Goal: Transaction & Acquisition: Subscribe to service/newsletter

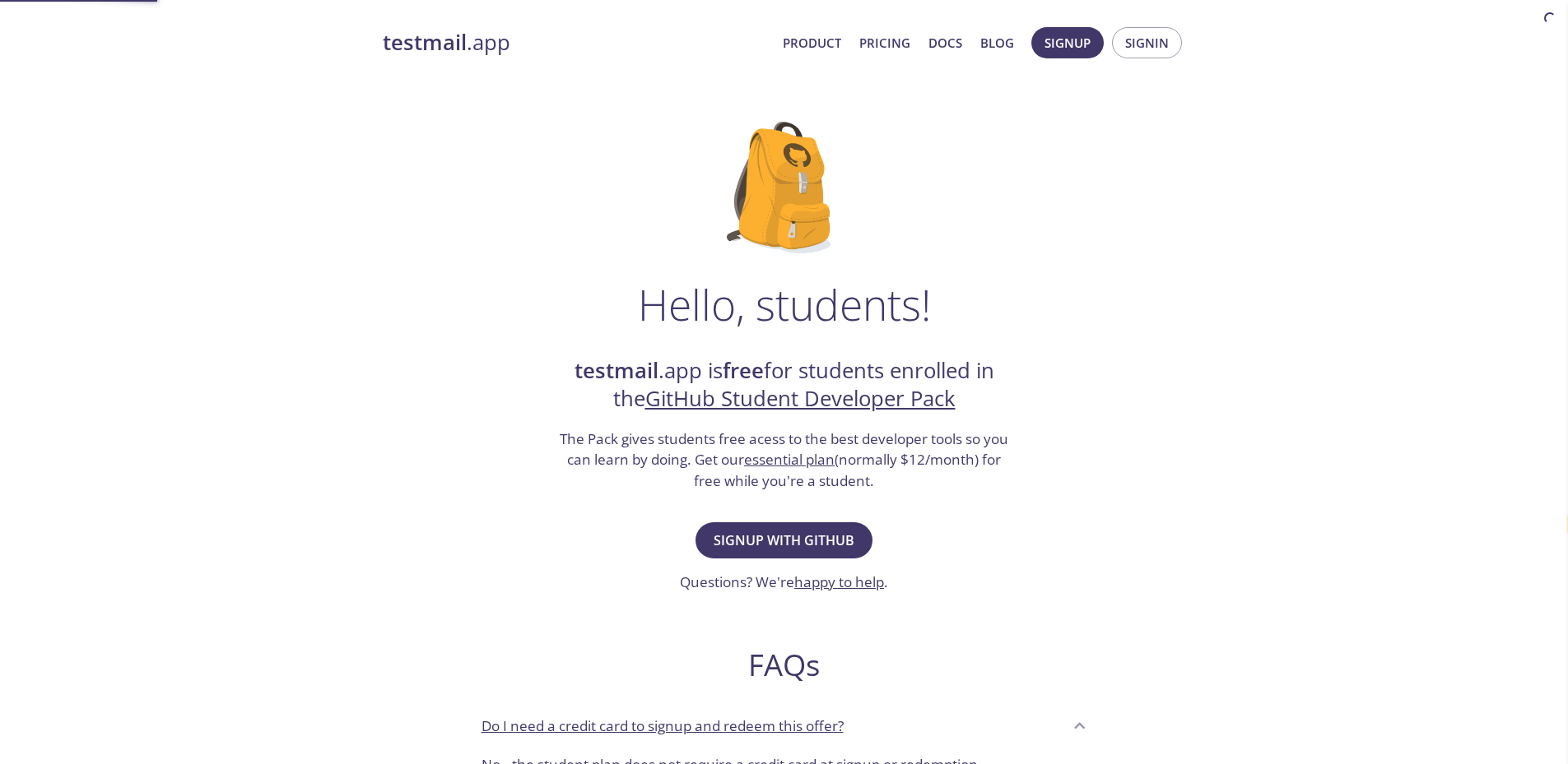
select select "en"
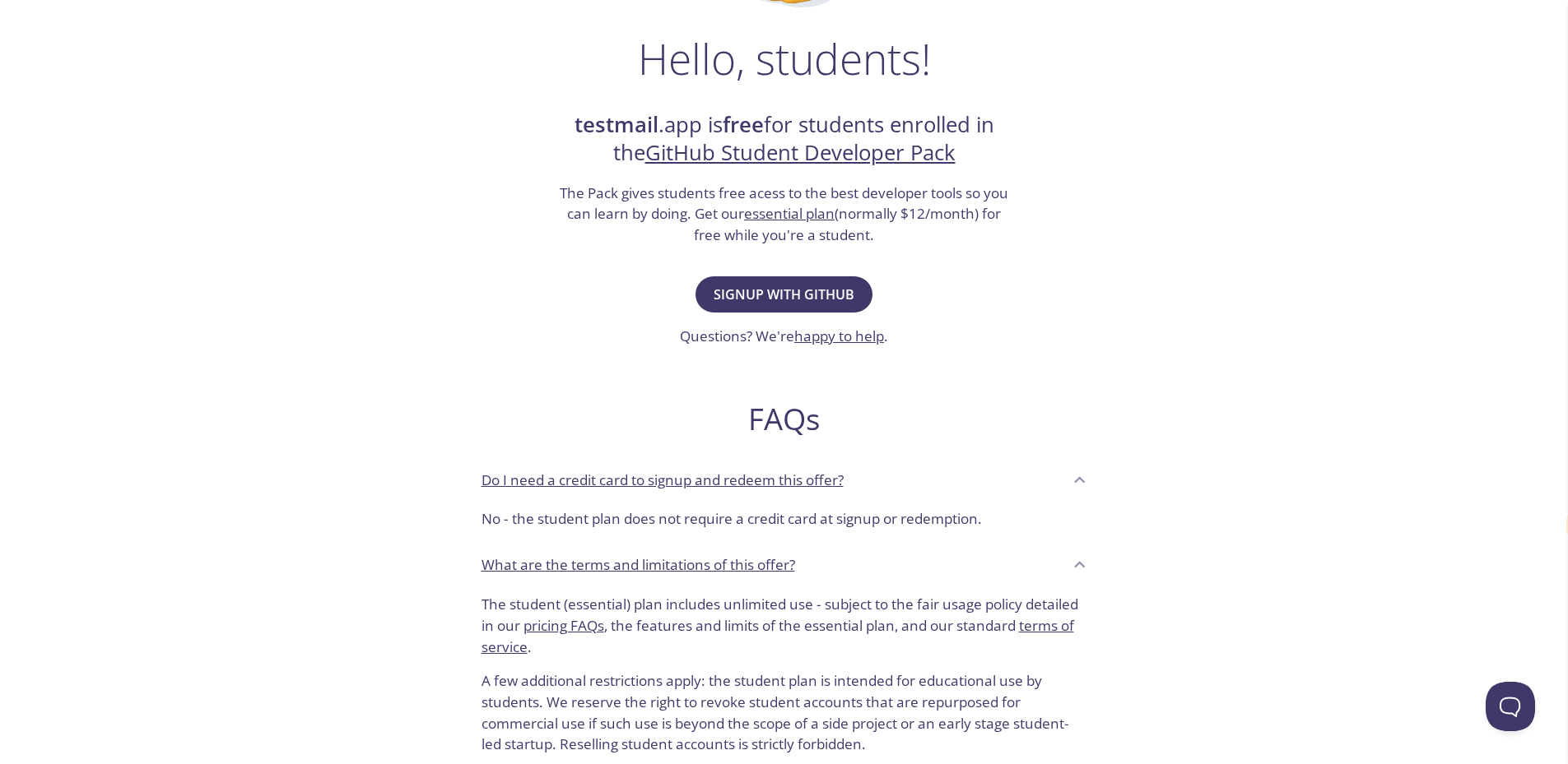
scroll to position [247, 0]
click at [914, 475] on div "Do I need a credit card to signup and redeem this offer?" at bounding box center [771, 479] width 581 height 28
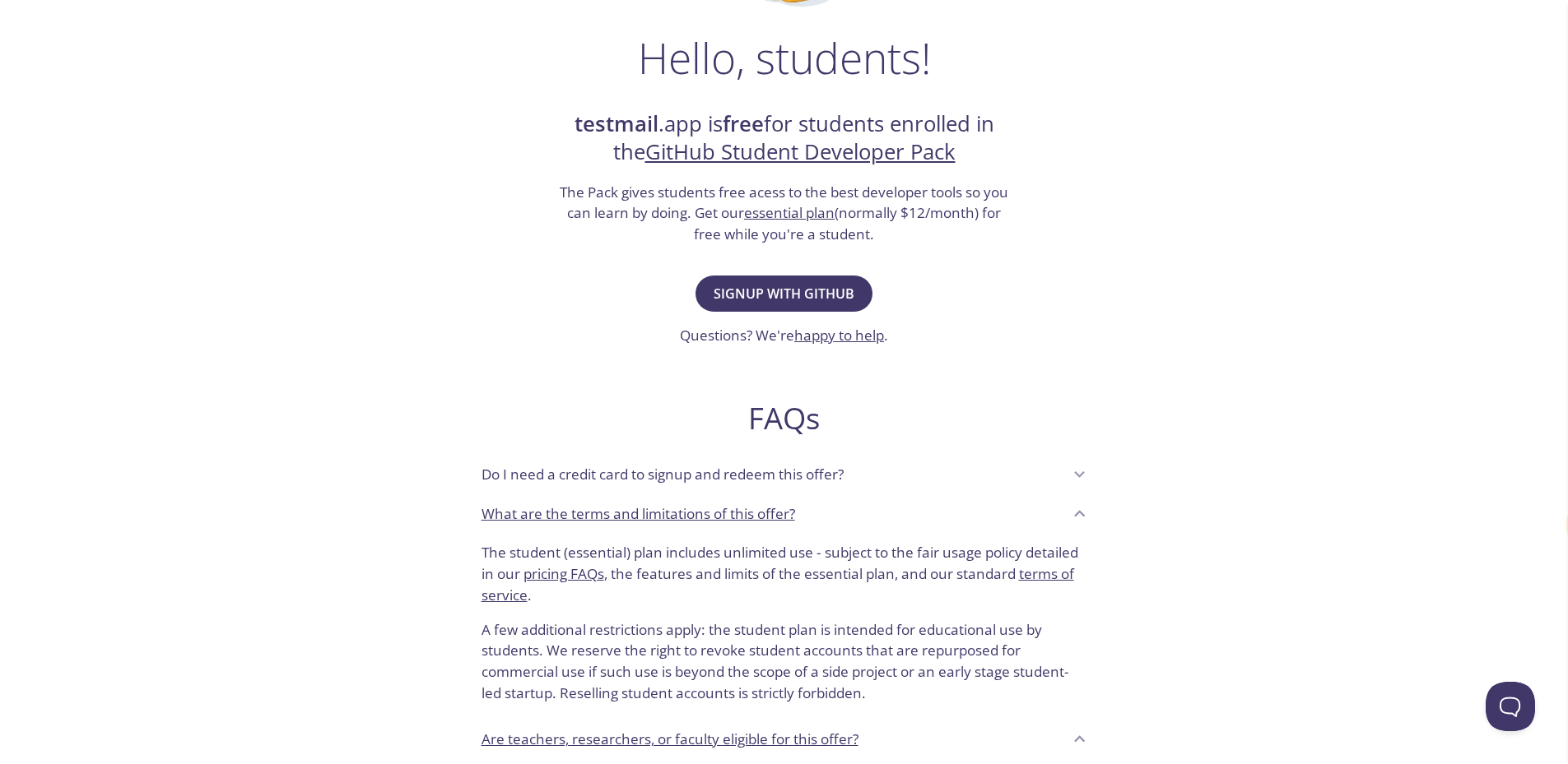
click at [901, 479] on div "Do I need a credit card to signup and redeem this offer?" at bounding box center [771, 475] width 581 height 28
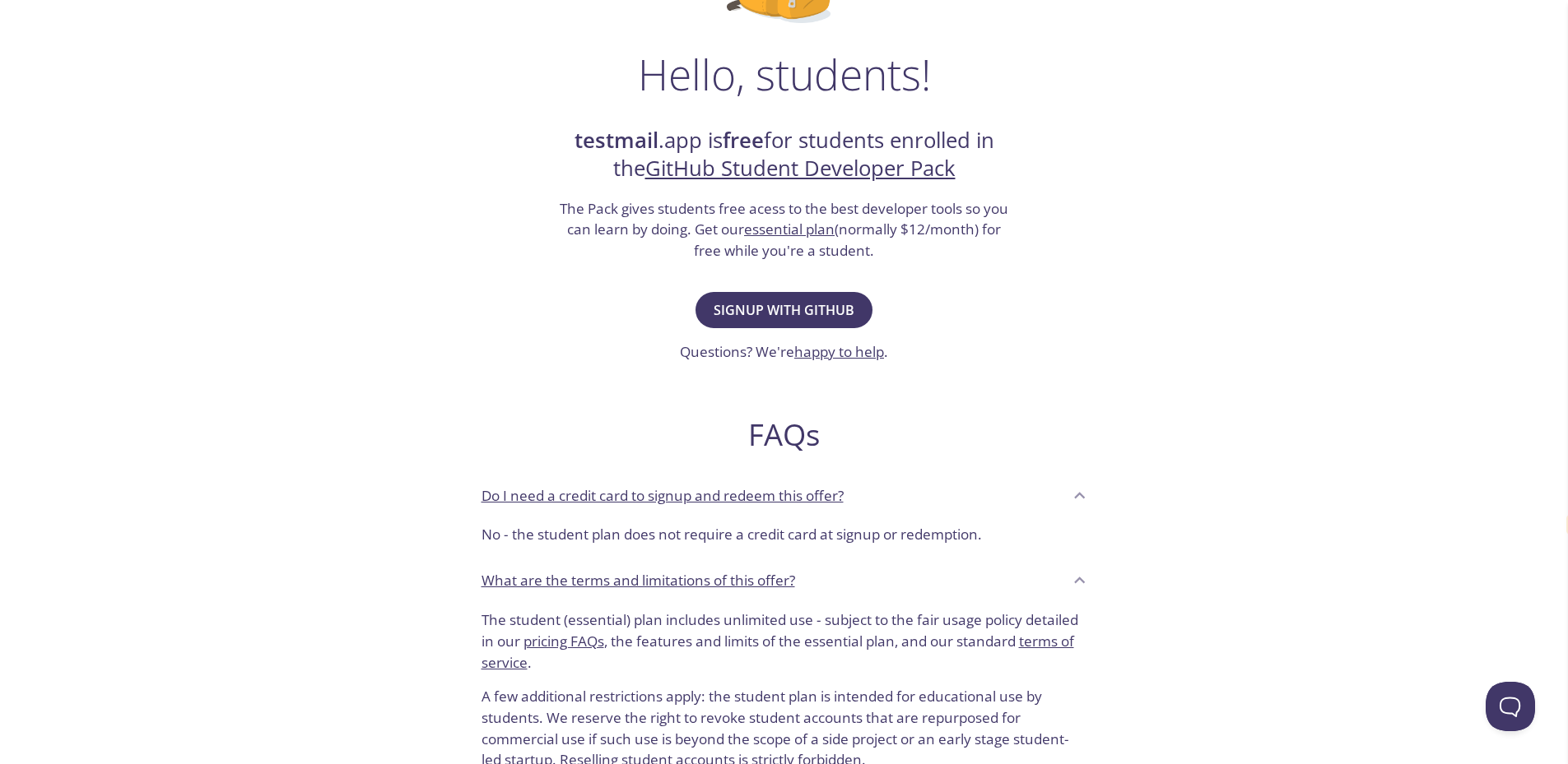
scroll to position [0, 0]
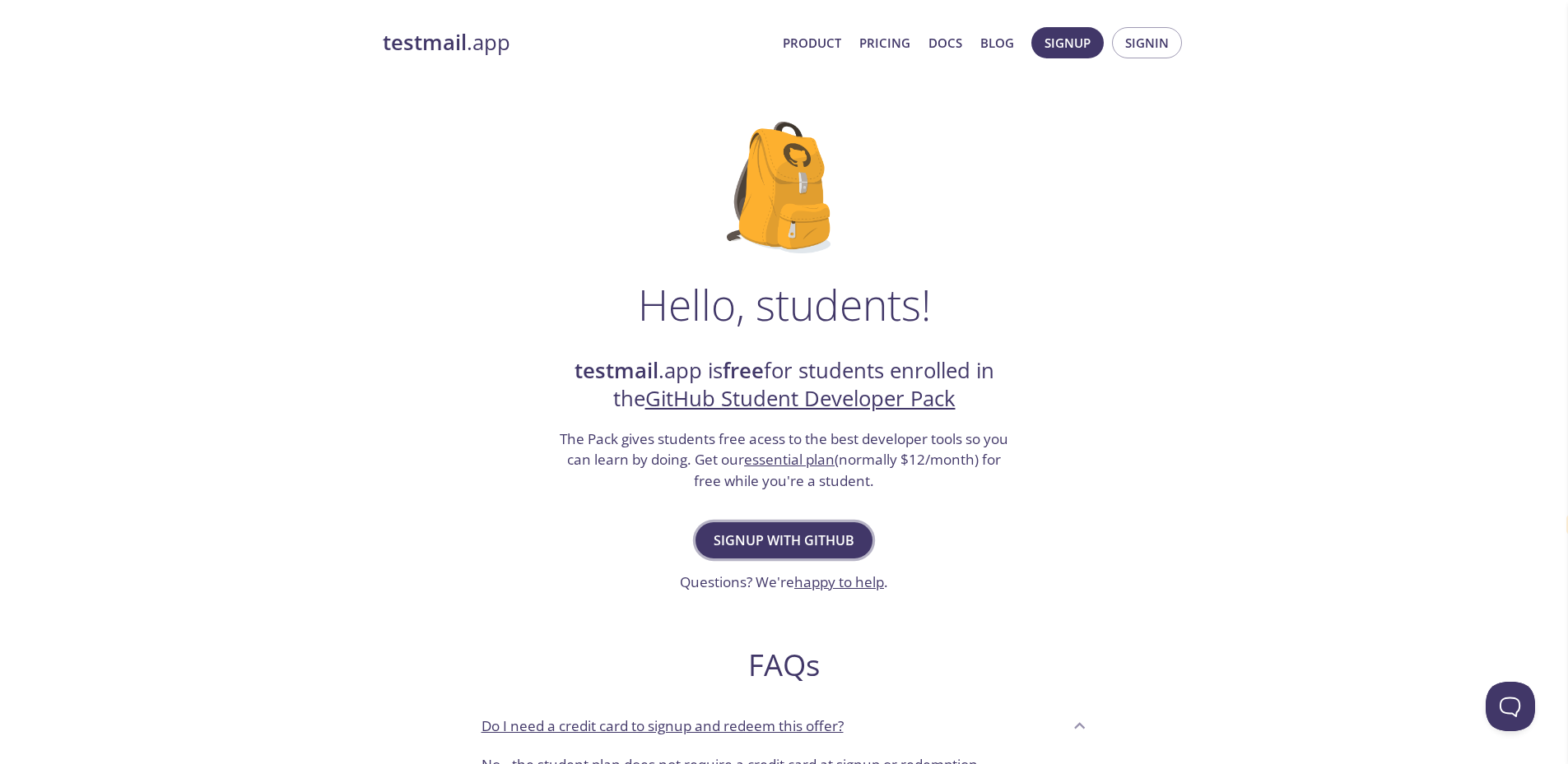
click at [756, 529] on span "Signup with GitHub" at bounding box center [783, 540] width 141 height 23
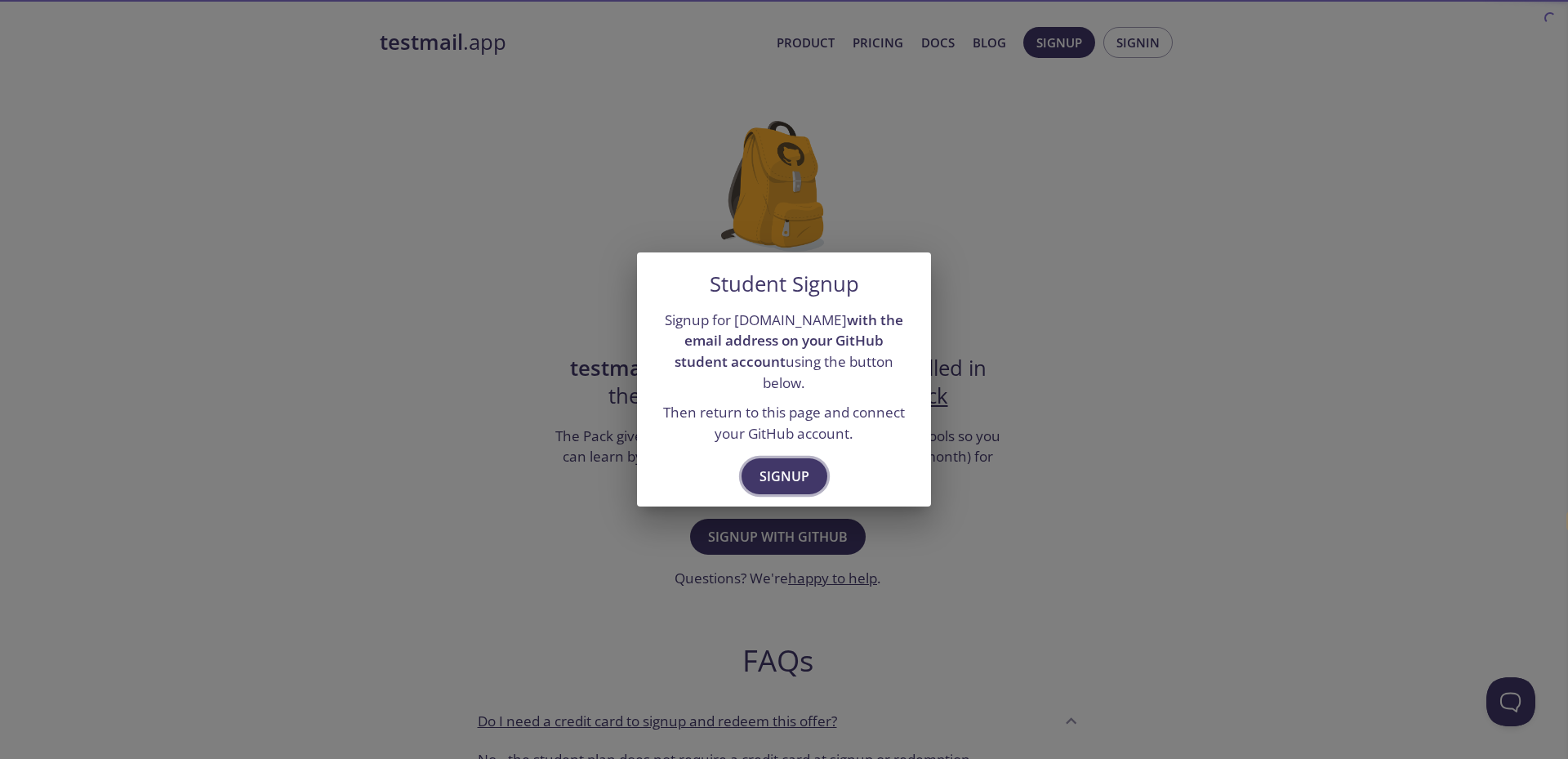
click at [793, 469] on span "Signup" at bounding box center [784, 477] width 50 height 23
click at [883, 609] on div "Student Signup Signup for testmail.app with the email address on your GitHub st…" at bounding box center [784, 380] width 1568 height 759
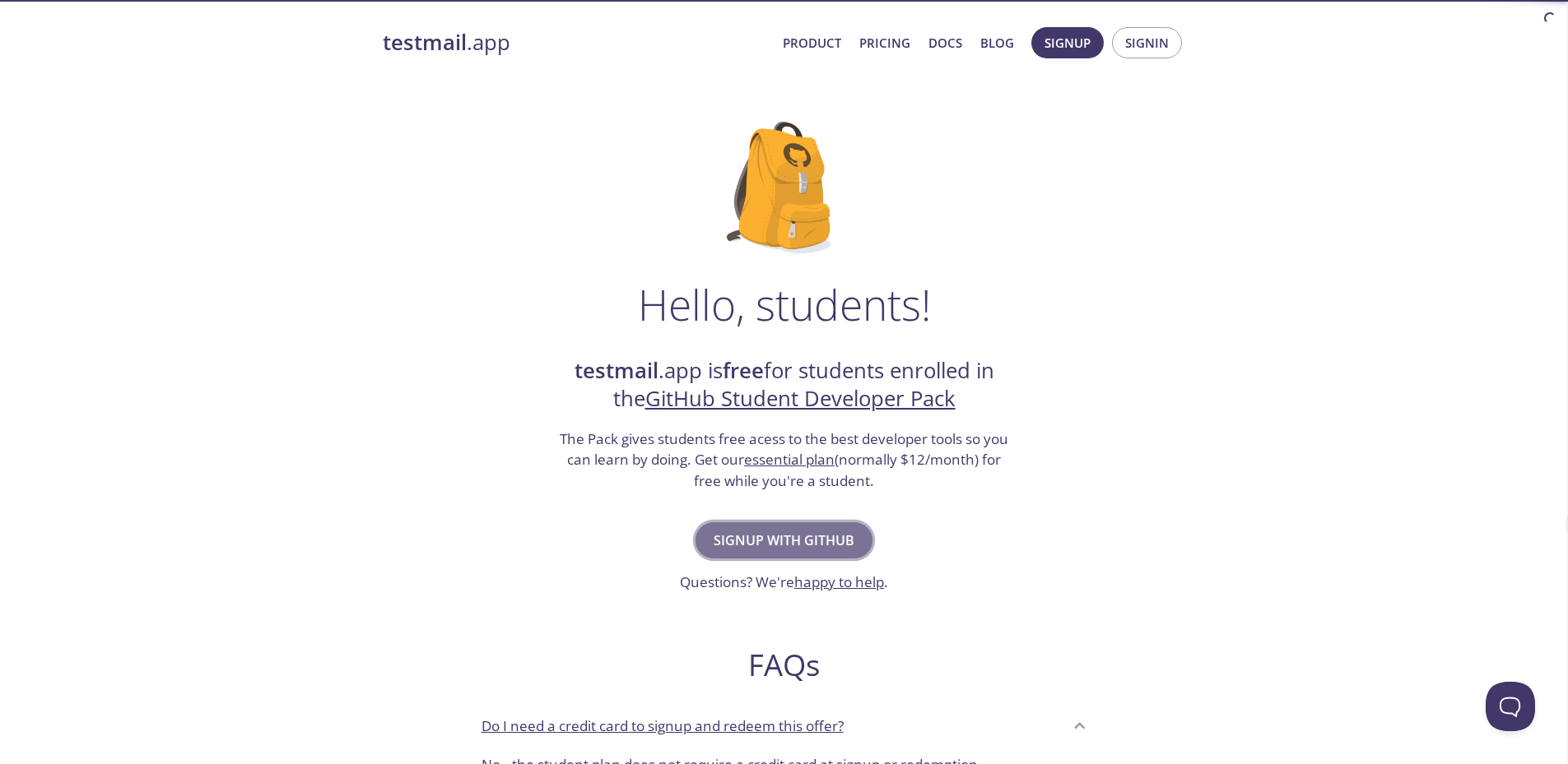
click at [844, 552] on button "Signup with GitHub" at bounding box center [783, 540] width 177 height 36
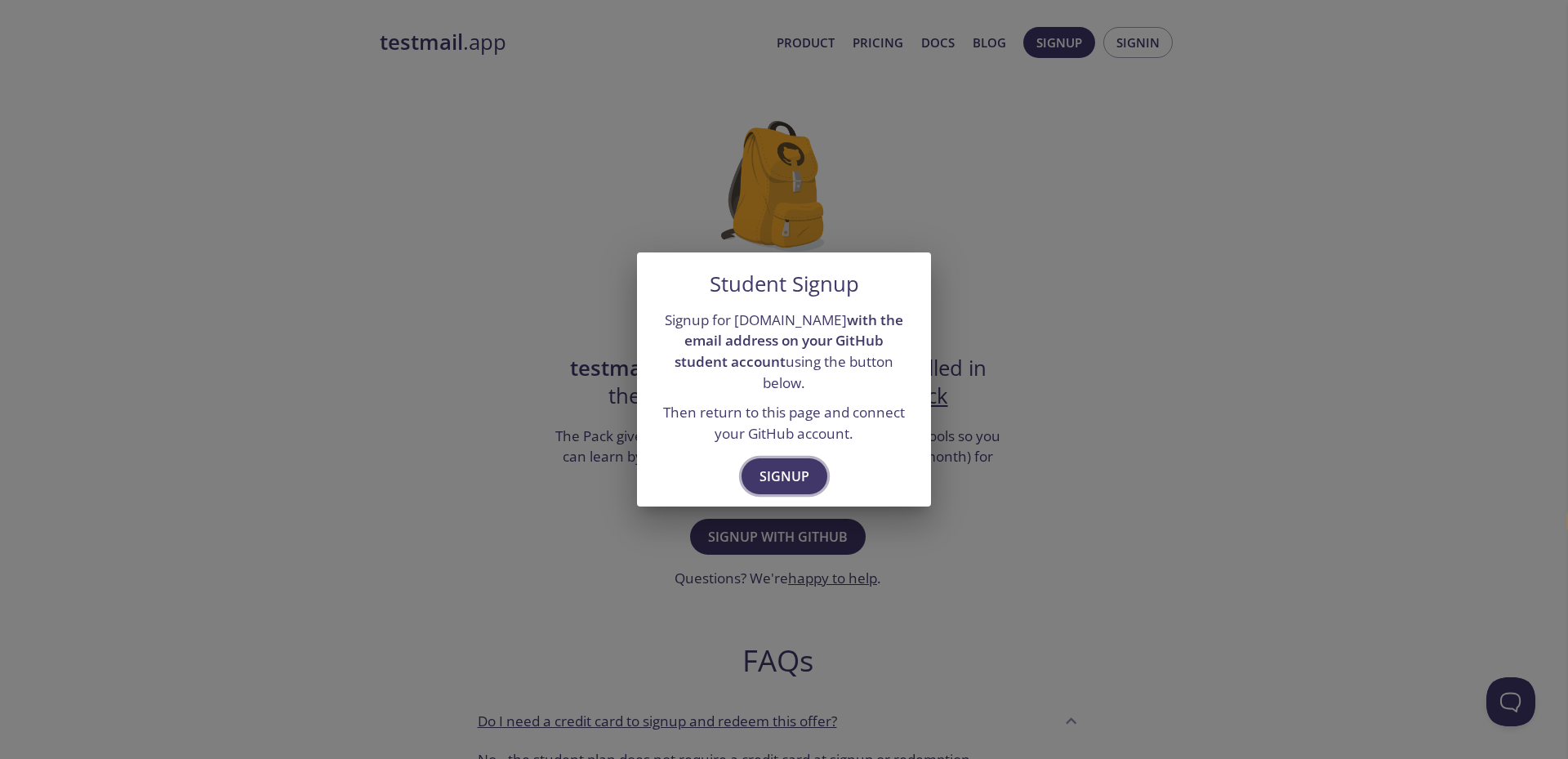
click at [780, 465] on span "Signup" at bounding box center [784, 477] width 50 height 23
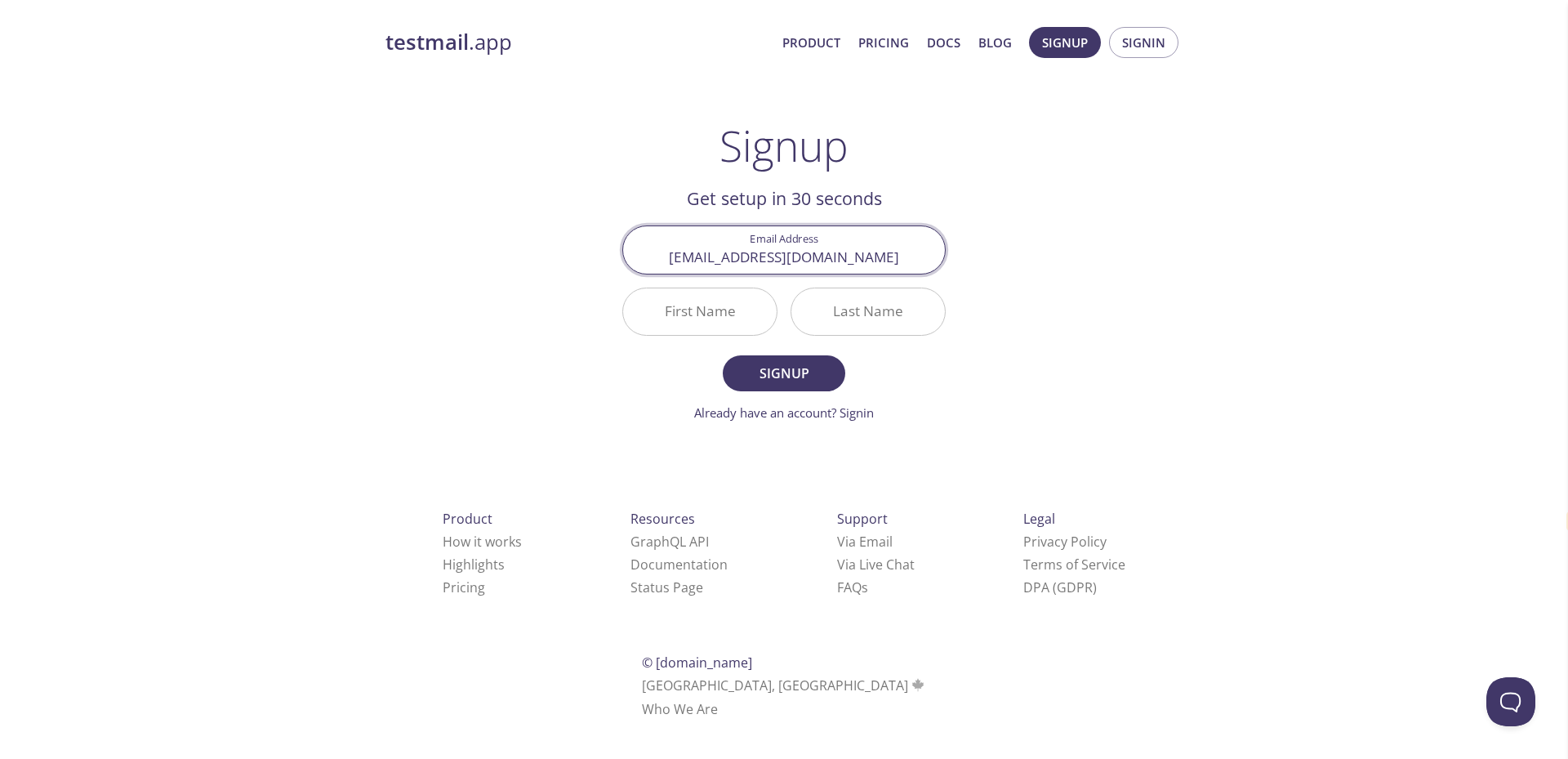
type input "310622149039@eec.srmrmp.edu.in"
click at [727, 306] on input "First Name" at bounding box center [700, 312] width 153 height 46
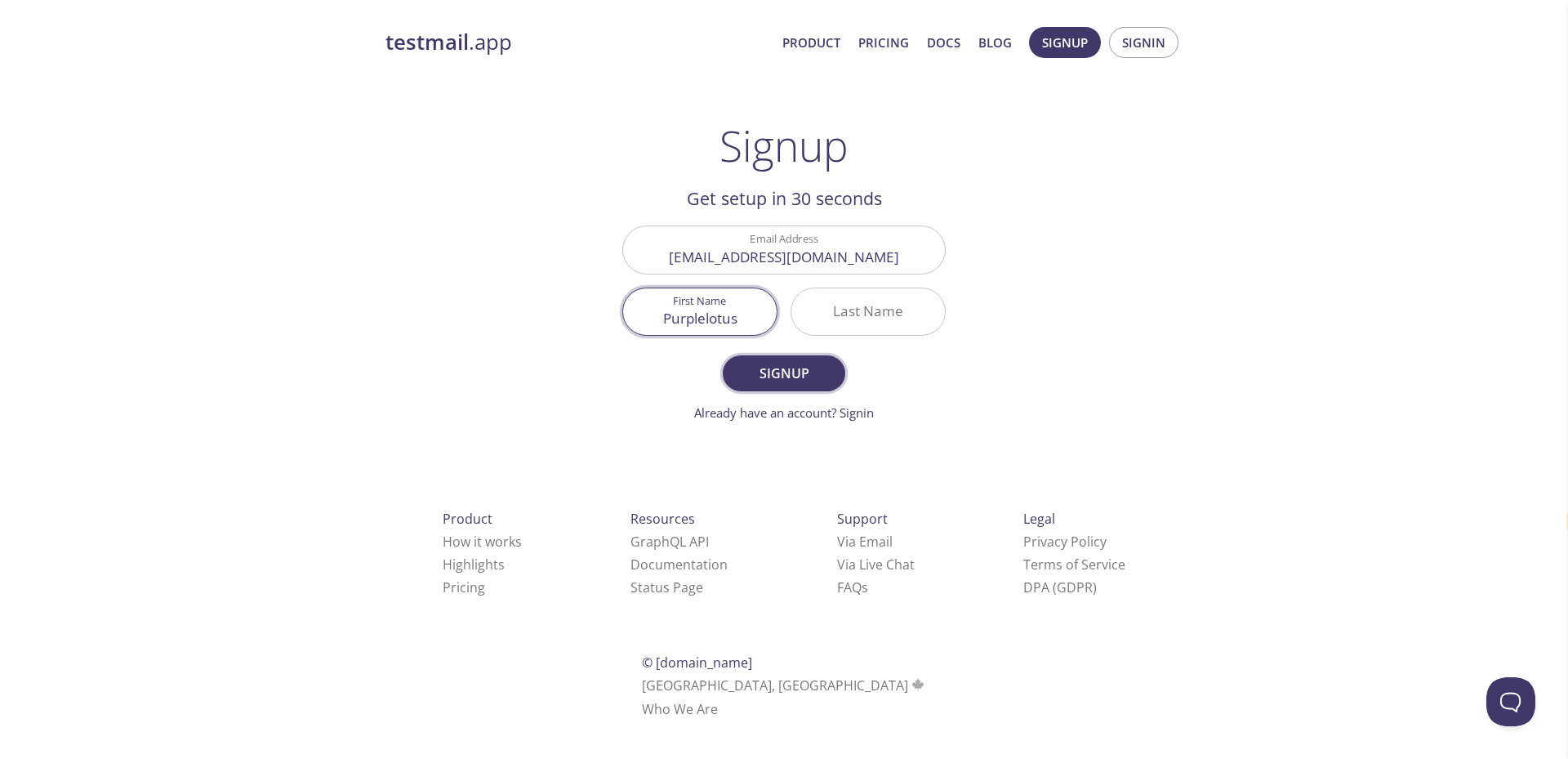
type input "Purplelotus"
click at [821, 379] on span "Signup" at bounding box center [784, 373] width 87 height 23
click at [843, 295] on input "Last Name Required" at bounding box center [868, 312] width 153 height 46
click at [718, 324] on input "Purplelotus" at bounding box center [700, 312] width 153 height 46
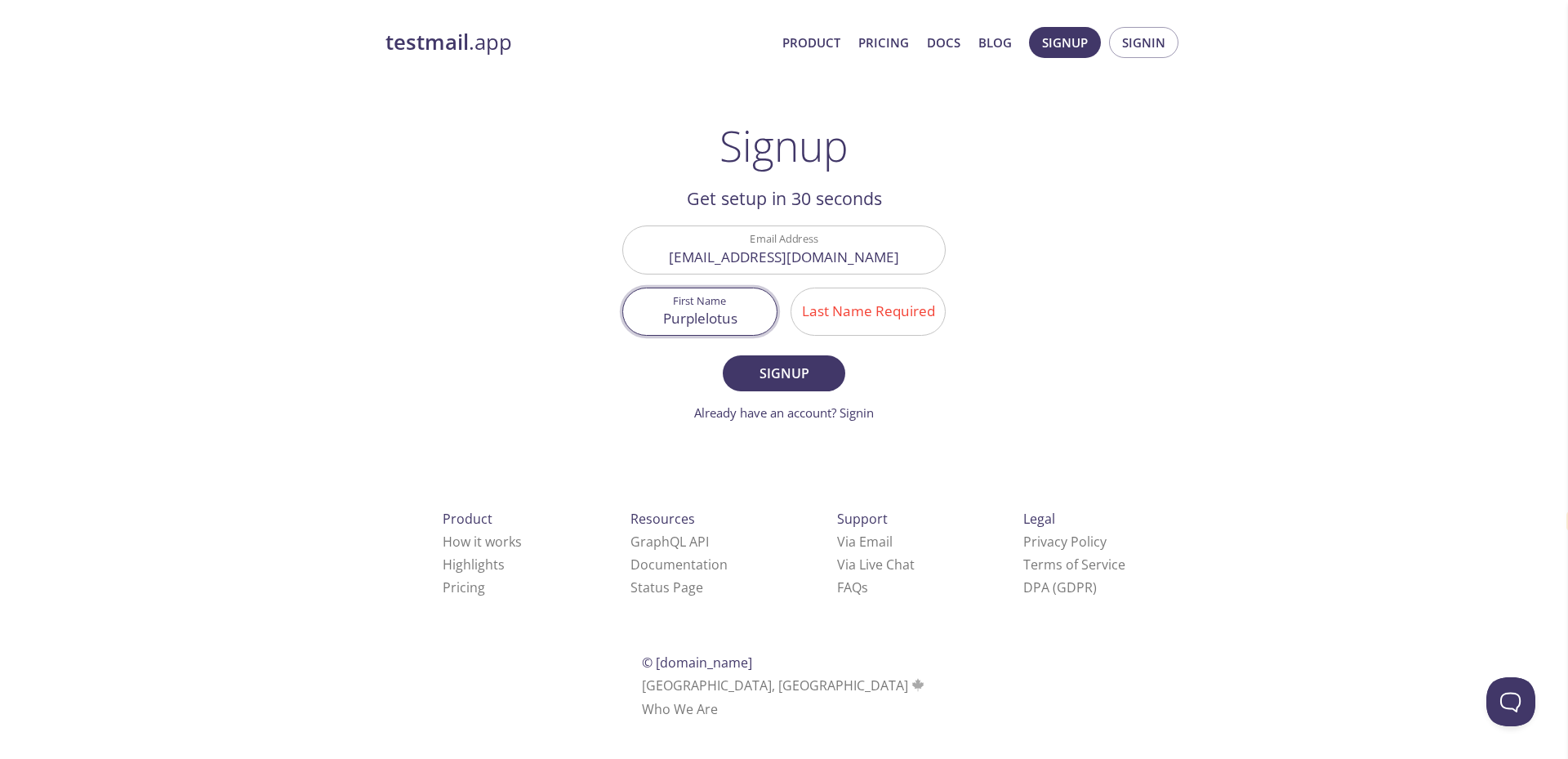
click at [722, 324] on input "Purplelotus" at bounding box center [700, 312] width 153 height 46
click at [723, 324] on input "Purplelotus" at bounding box center [700, 312] width 153 height 46
click at [725, 324] on input "Purplelotus" at bounding box center [700, 312] width 153 height 46
click at [726, 324] on input "Purplelotus" at bounding box center [700, 312] width 153 height 46
click at [749, 321] on input "Purplelotus" at bounding box center [700, 312] width 153 height 46
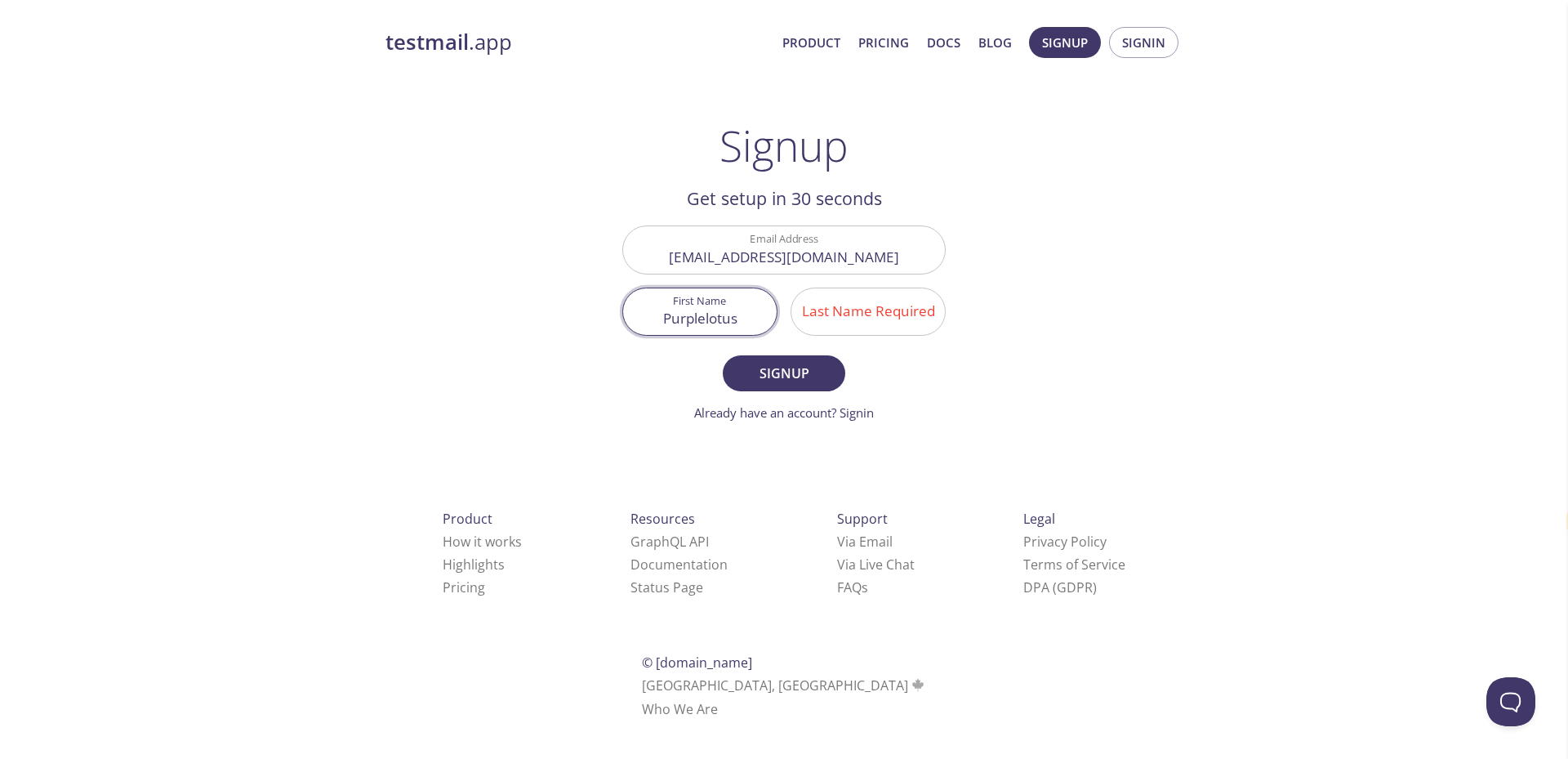
click at [749, 321] on input "Purplelotus" at bounding box center [700, 312] width 153 height 46
click at [743, 313] on input "Purplelotus" at bounding box center [700, 312] width 153 height 46
drag, startPoint x: 749, startPoint y: 317, endPoint x: 702, endPoint y: 323, distance: 47.4
click at [702, 323] on input "Purplelotus" at bounding box center [700, 312] width 153 height 46
click at [859, 324] on input "Last Name Required" at bounding box center [868, 312] width 153 height 46
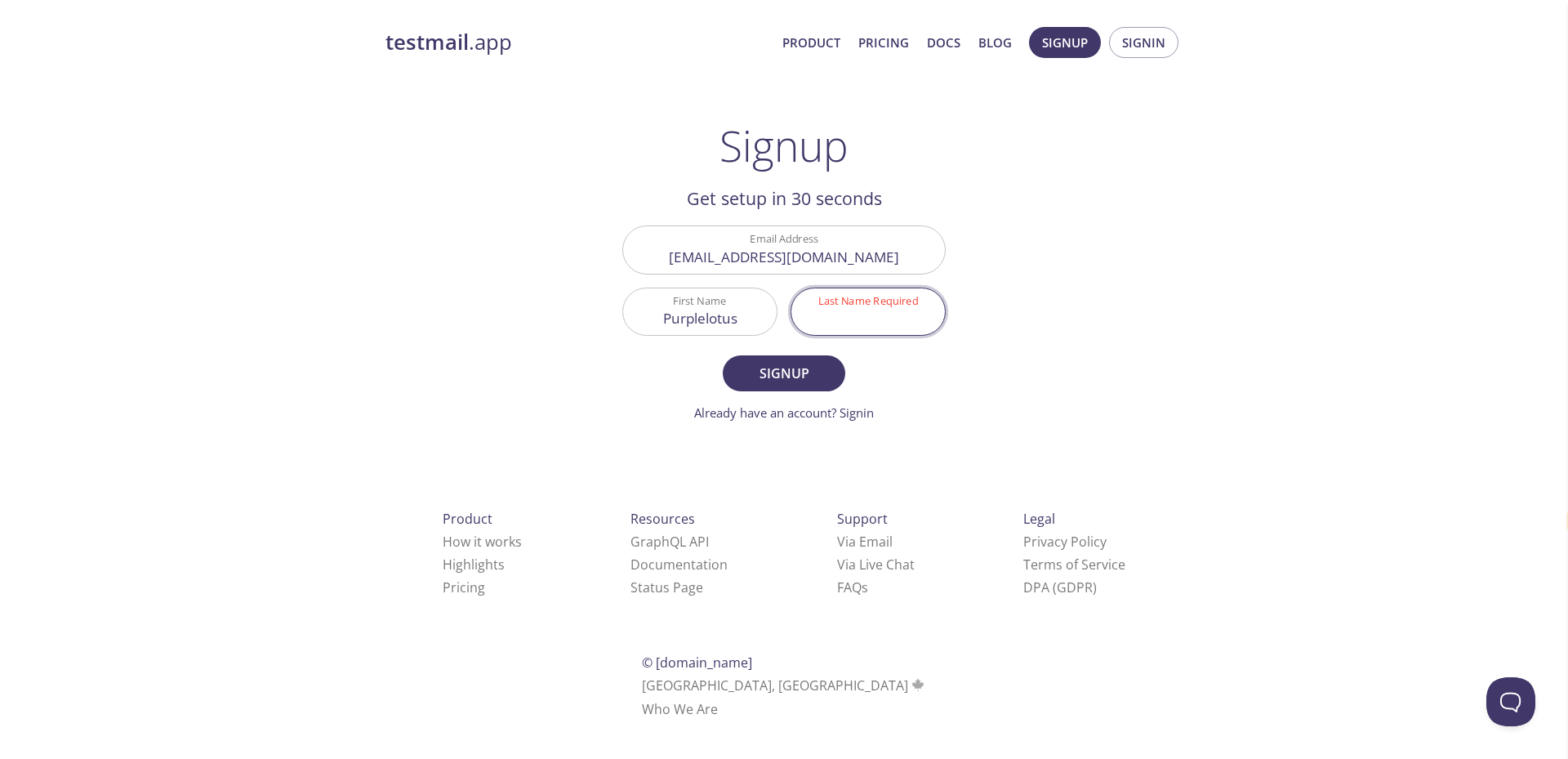
paste input "lotus"
type input "lotus"
click at [742, 317] on input "Purplelotus" at bounding box center [700, 312] width 153 height 46
type input "Purple"
click at [723, 355] on button "Signup" at bounding box center [784, 373] width 122 height 36
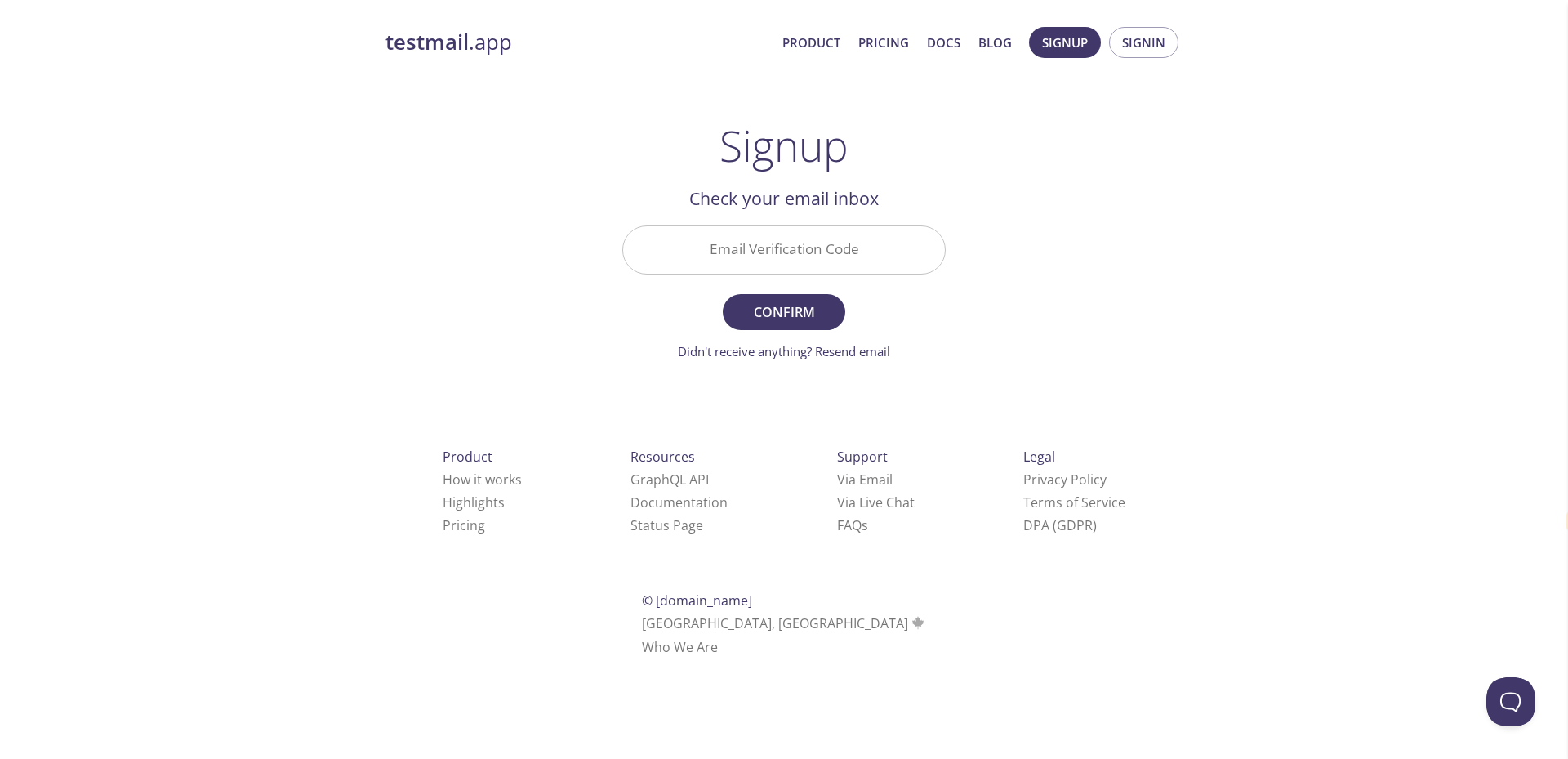
click at [725, 244] on input "Email Verification Code" at bounding box center [784, 250] width 322 height 46
click at [723, 294] on button "Confirm" at bounding box center [784, 312] width 122 height 36
click at [836, 261] on input "J7E2U3J" at bounding box center [784, 250] width 322 height 46
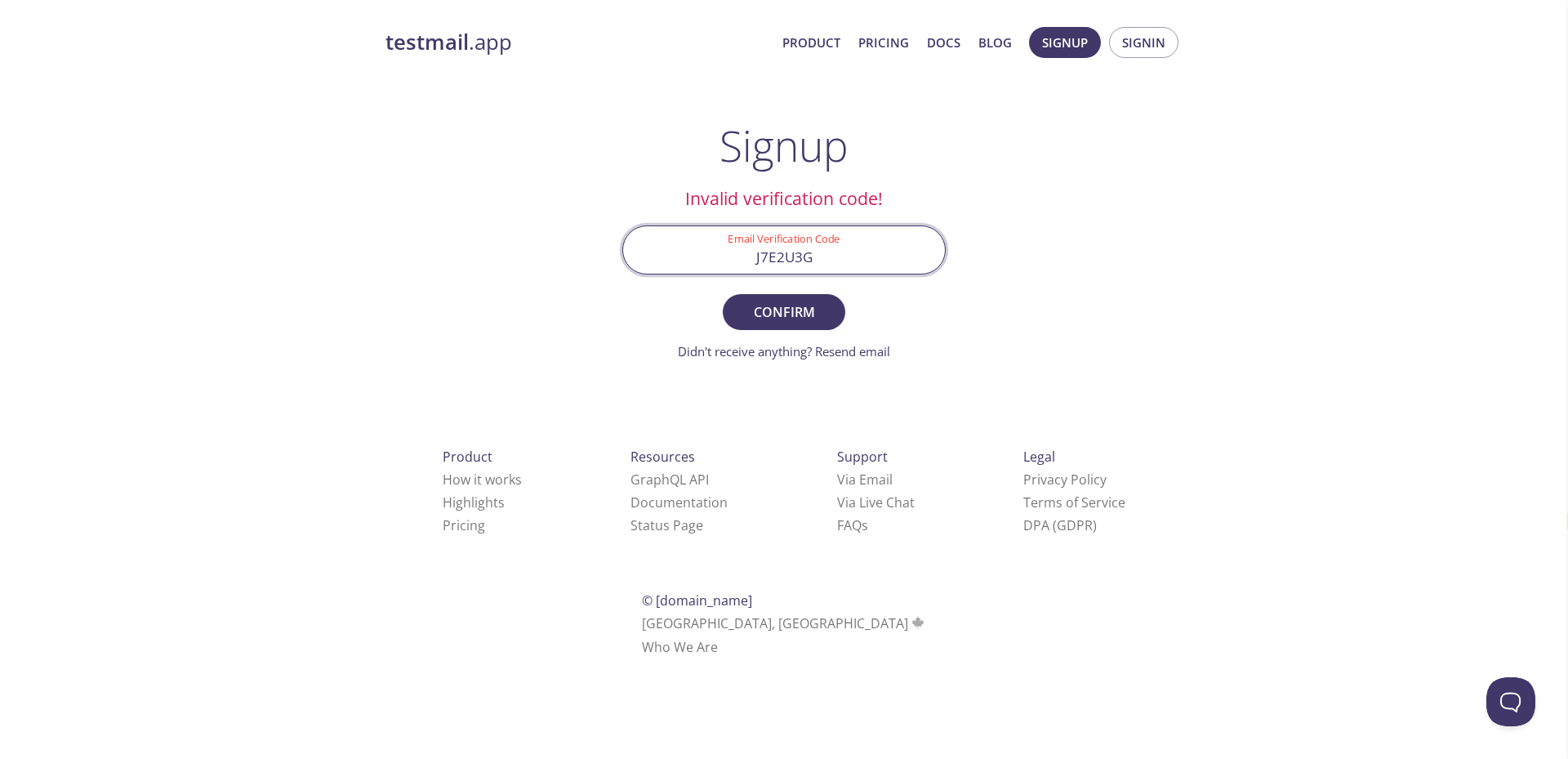
type input "J7E2U3G"
click at [723, 294] on button "Confirm" at bounding box center [784, 312] width 122 height 36
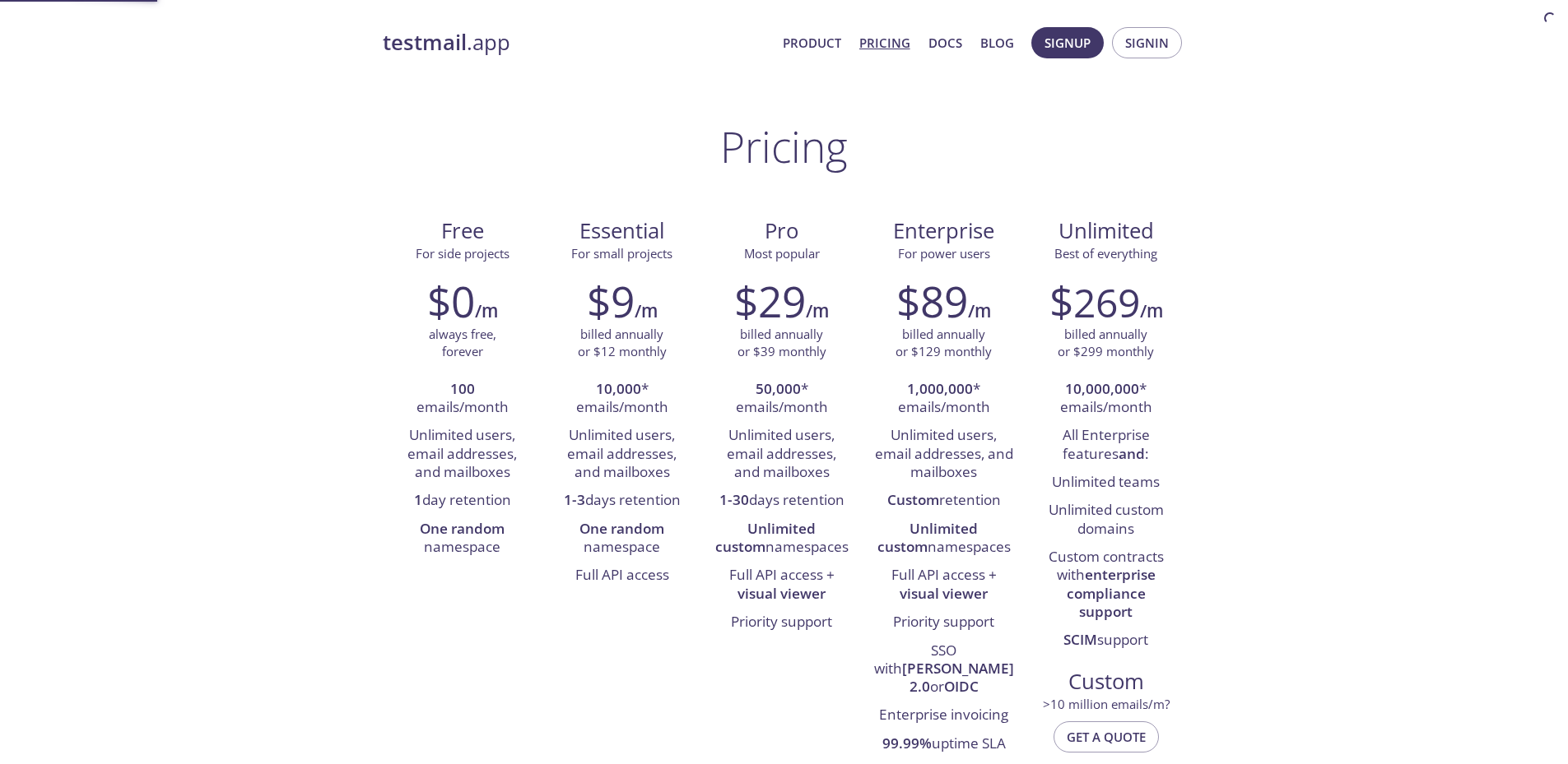
select select "en"
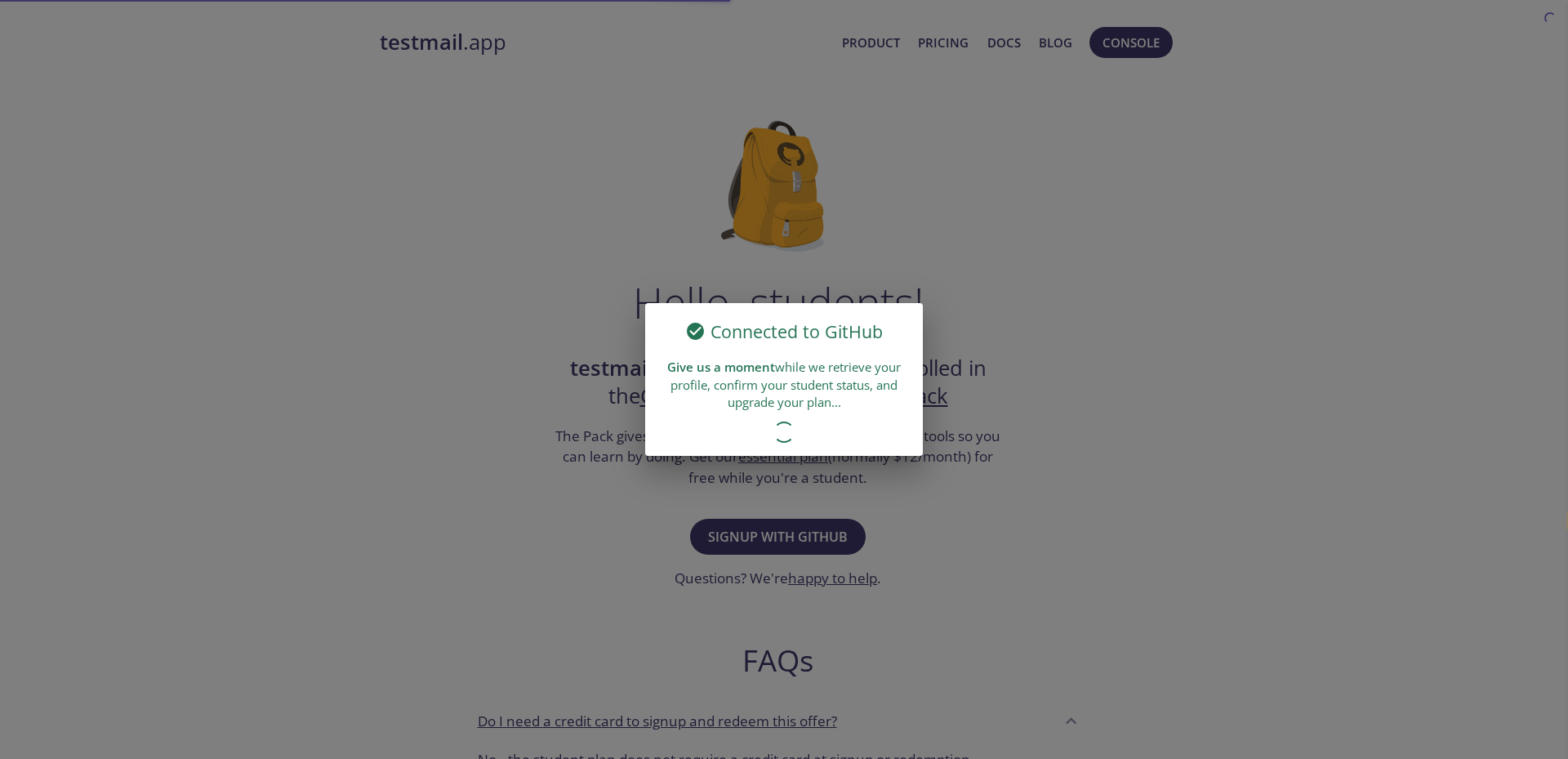
select select "en"
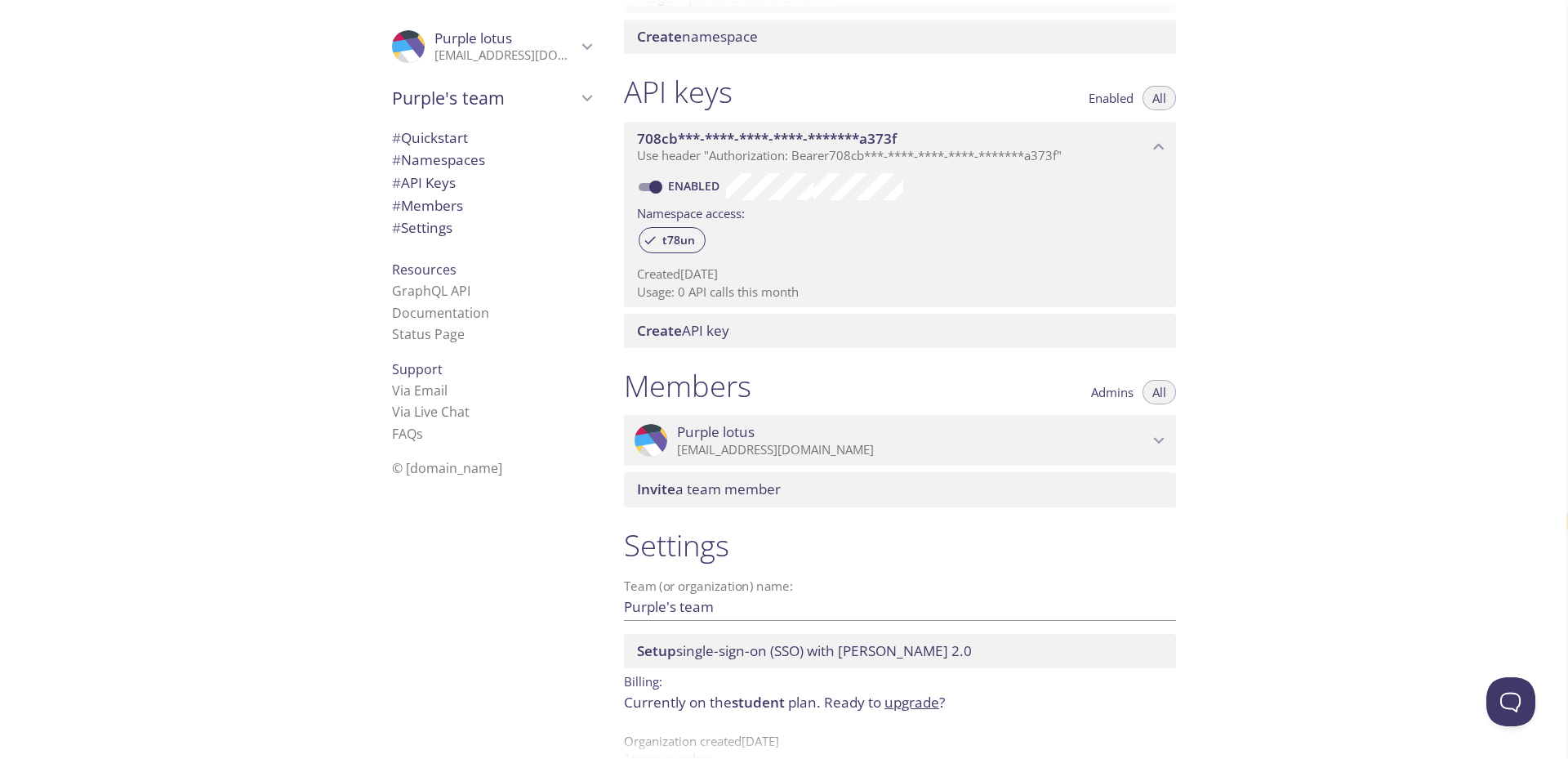
scroll to position [403, 0]
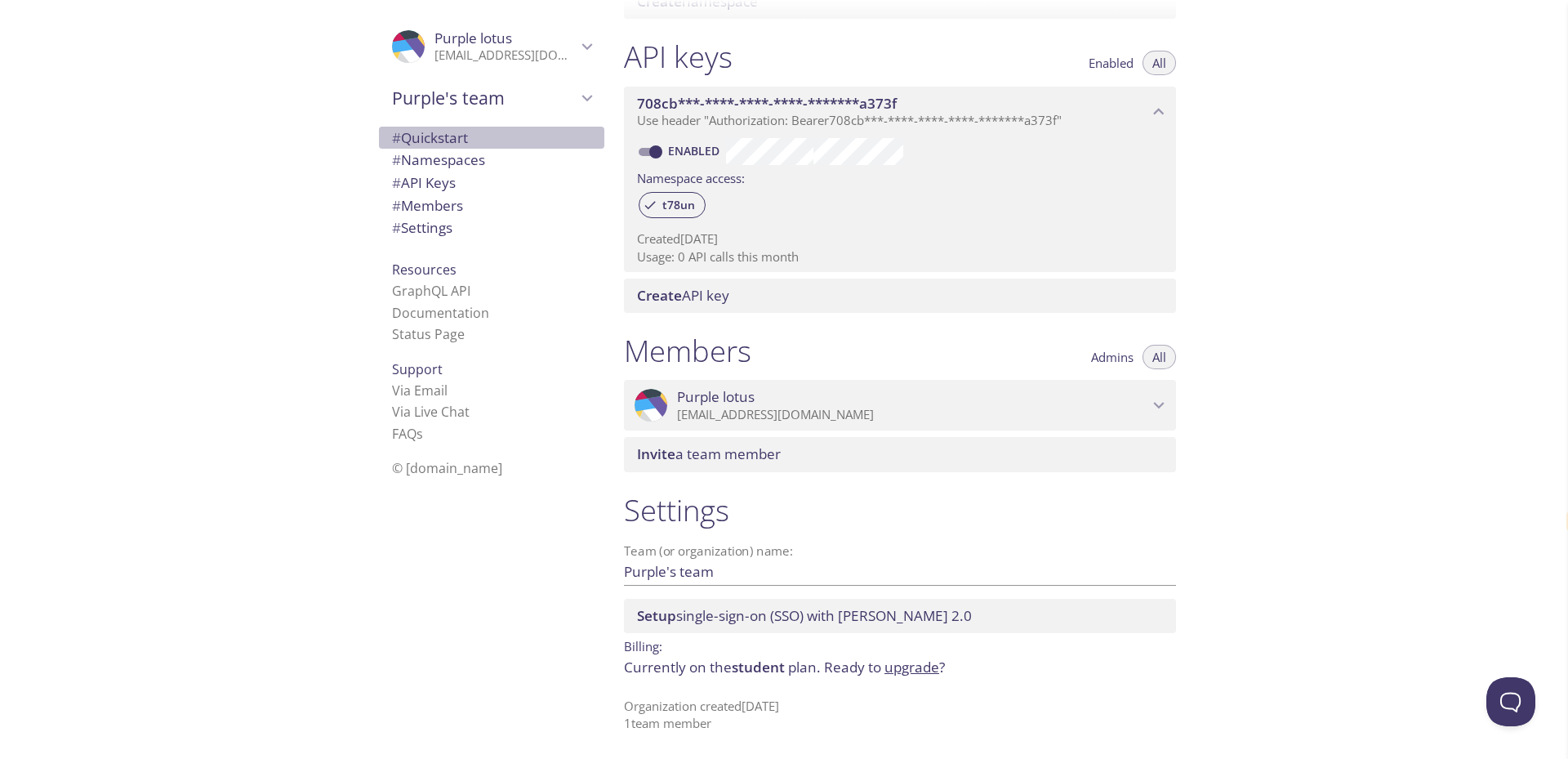
click at [453, 137] on span "# Quickstart" at bounding box center [429, 138] width 76 height 19
click at [432, 169] on span "# Namespaces" at bounding box center [438, 159] width 93 height 19
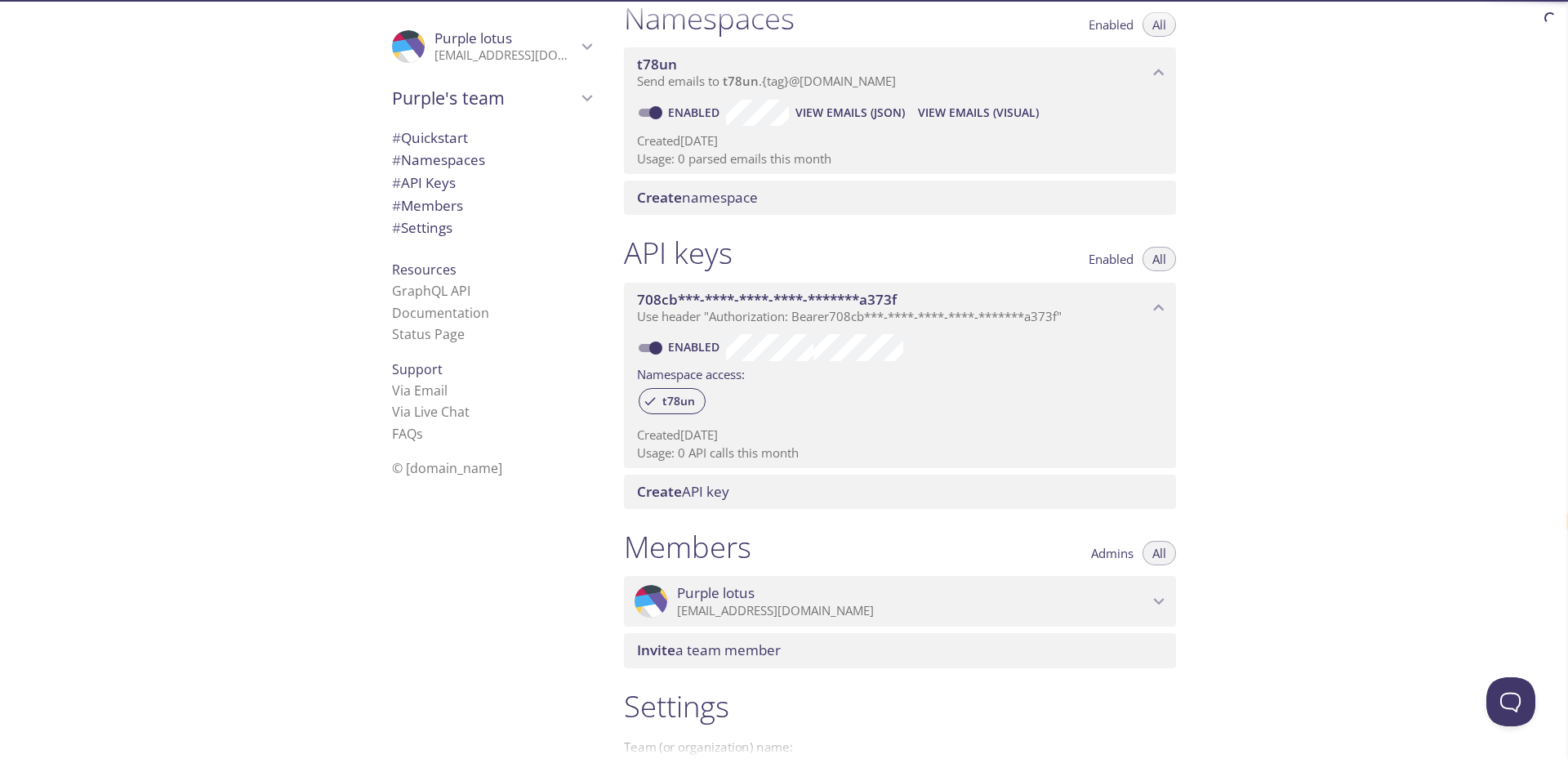
click at [447, 179] on span "# API Keys" at bounding box center [423, 182] width 63 height 19
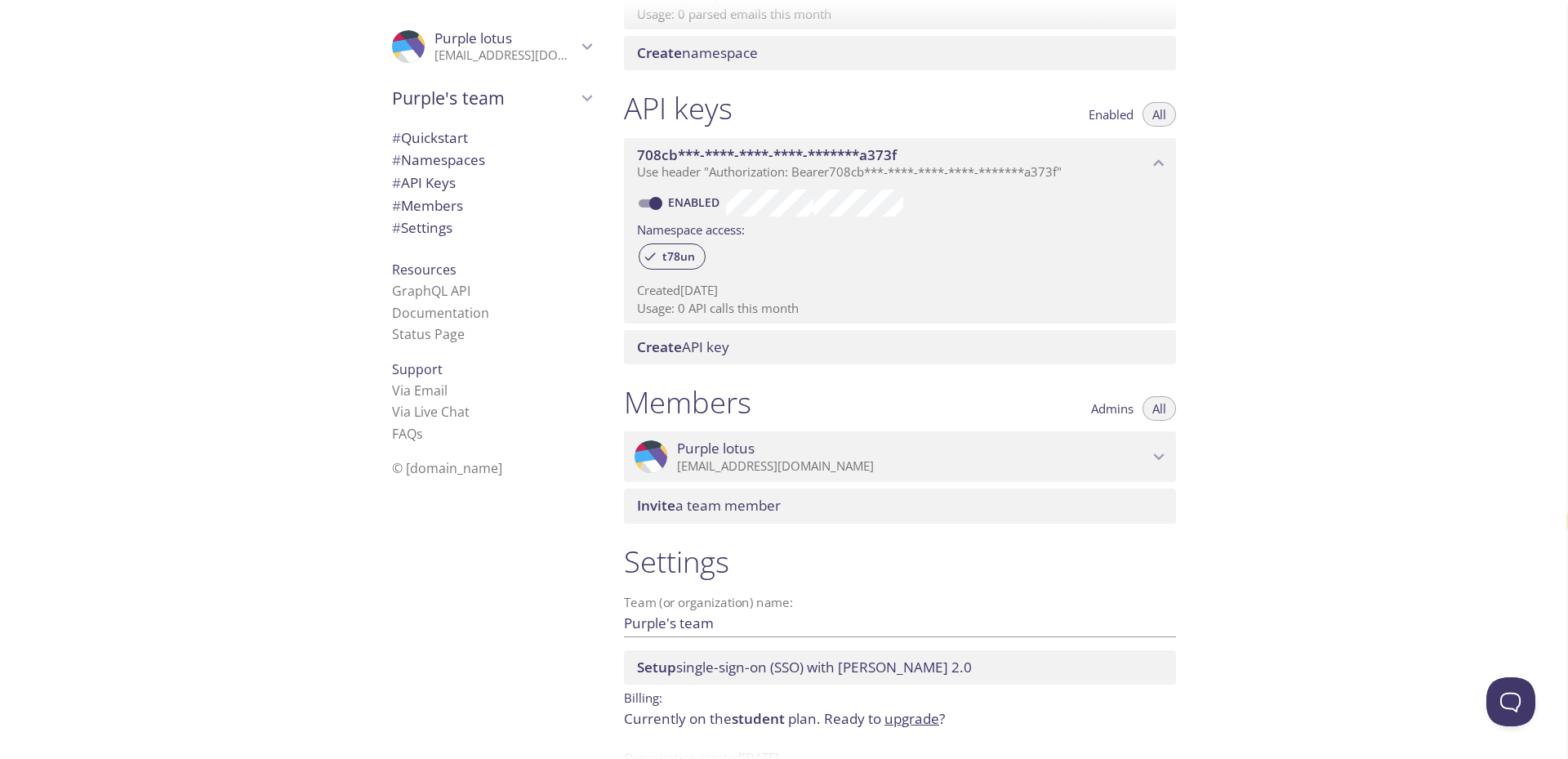
scroll to position [403, 0]
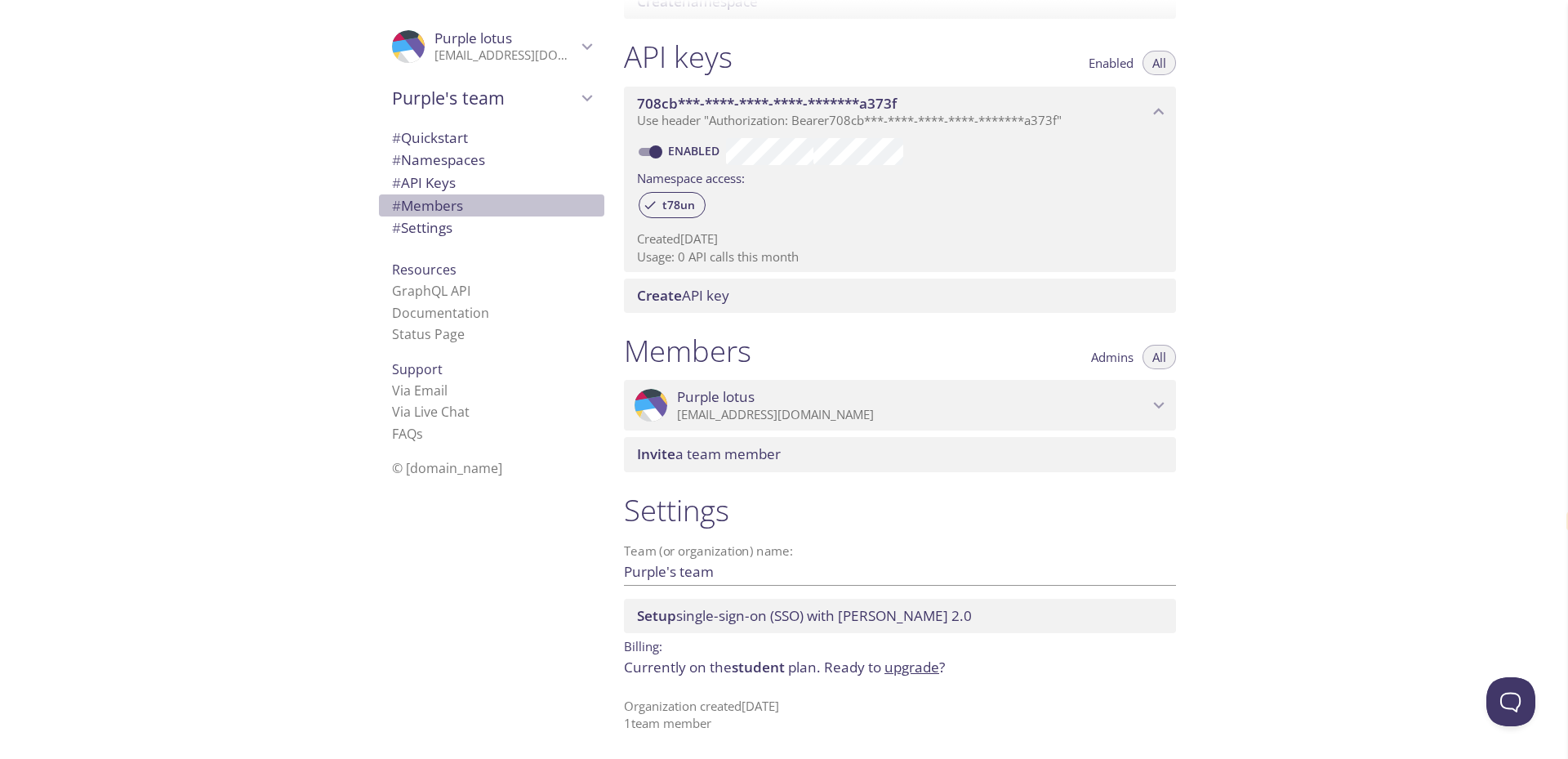
click at [457, 197] on span "# Members" at bounding box center [491, 206] width 199 height 21
drag, startPoint x: 386, startPoint y: 24, endPoint x: 368, endPoint y: 14, distance: 20.6
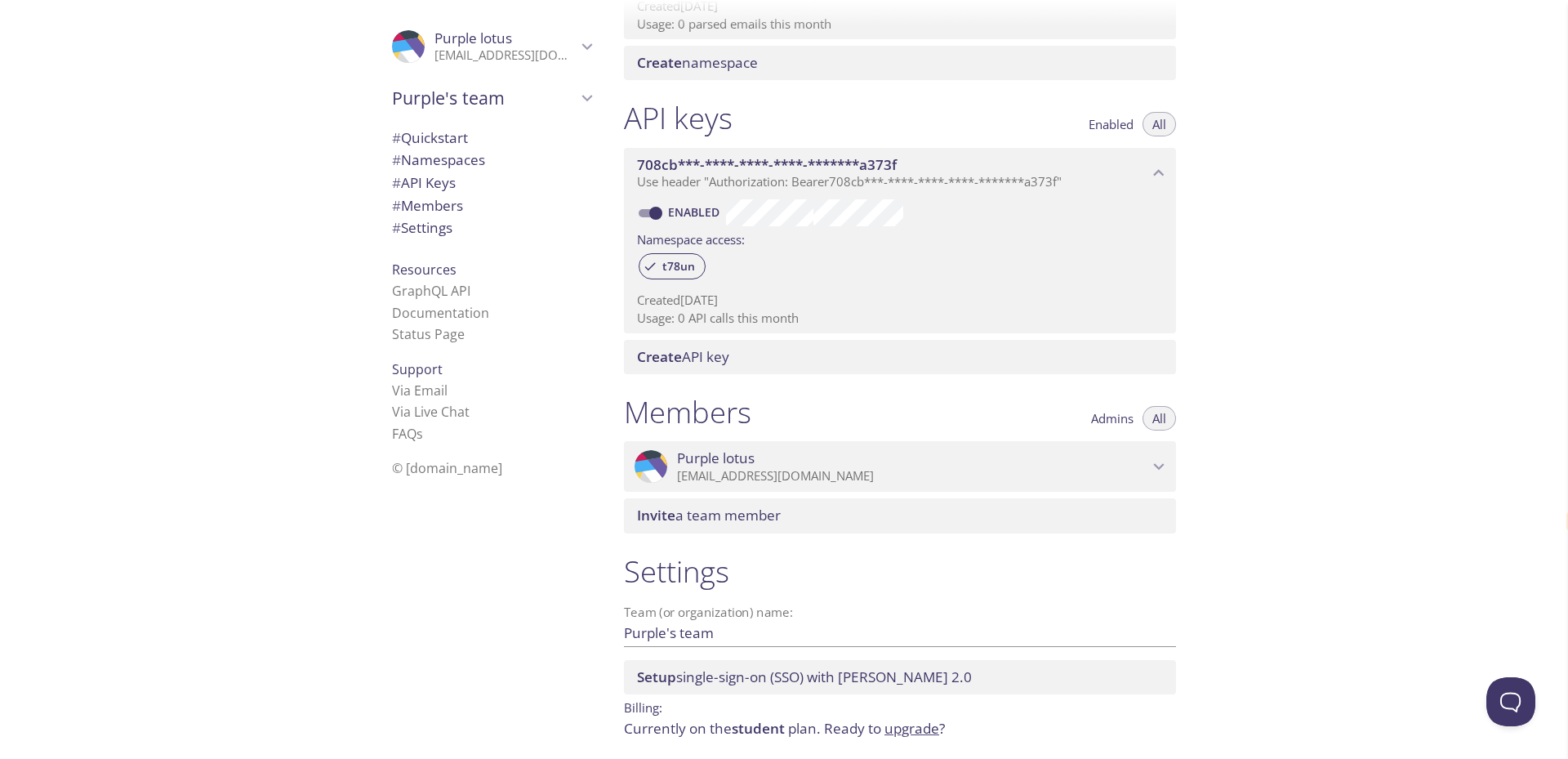
scroll to position [403, 0]
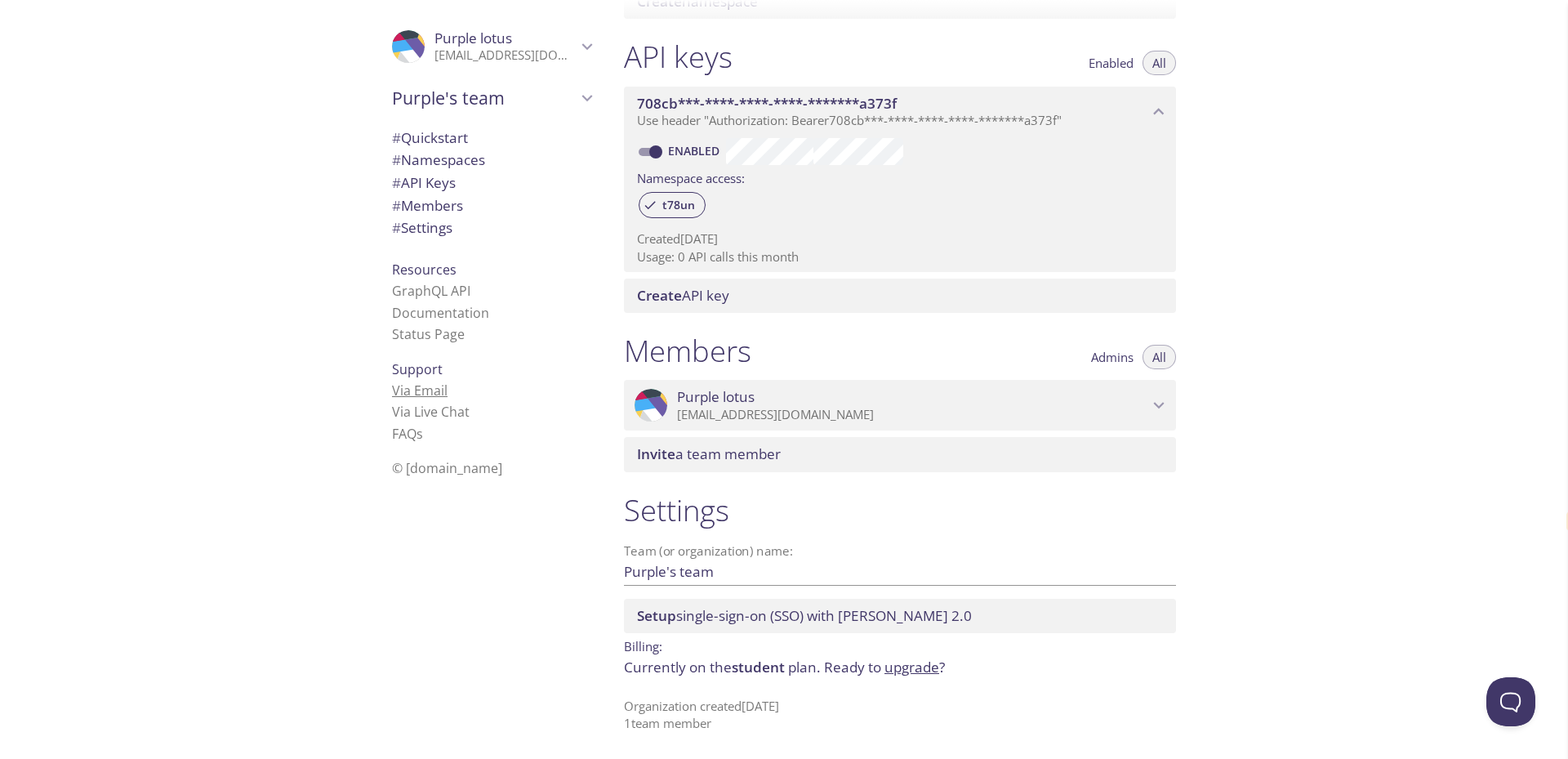
click at [404, 388] on link "Via Email" at bounding box center [419, 390] width 55 height 18
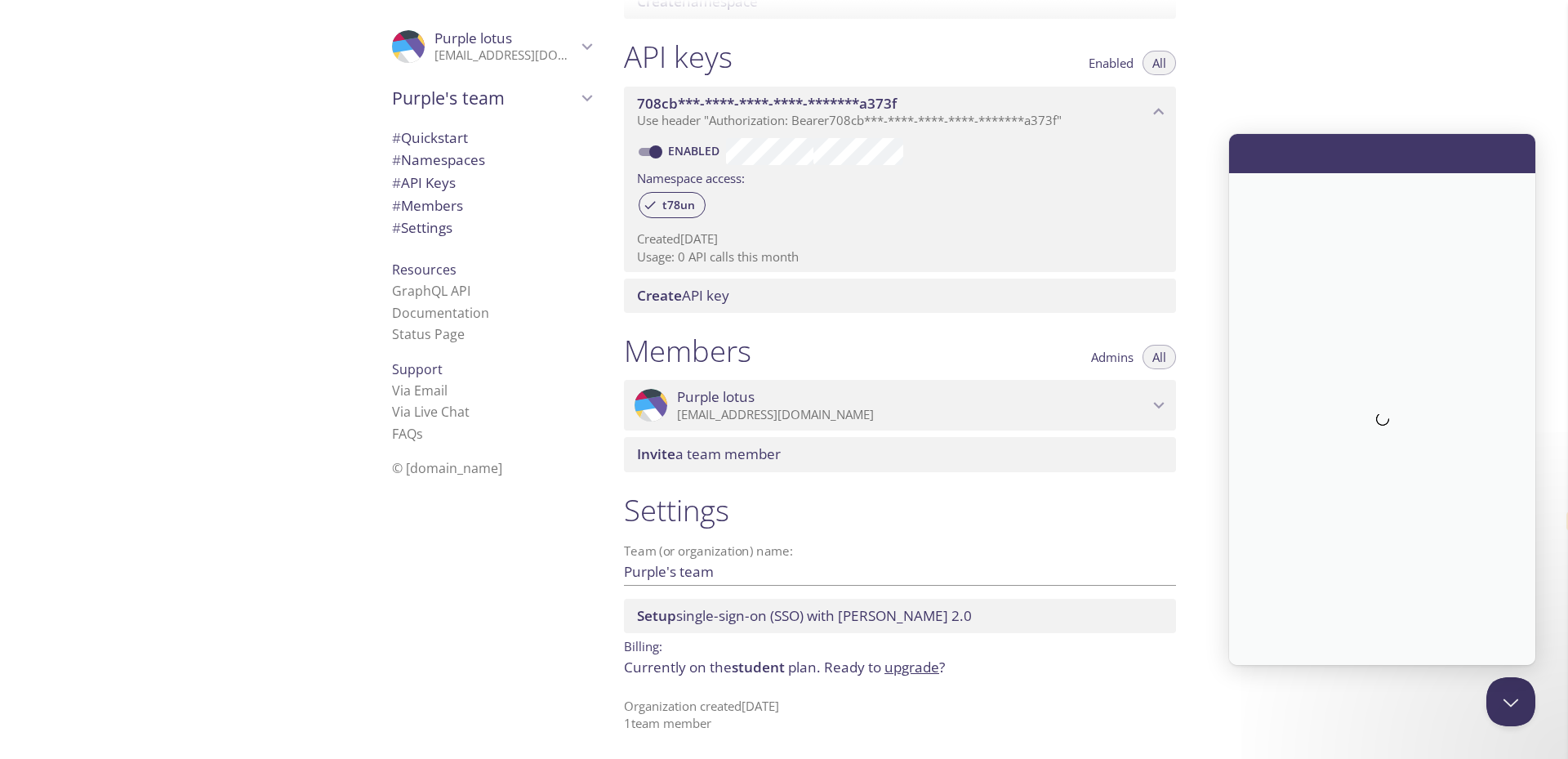
scroll to position [0, 0]
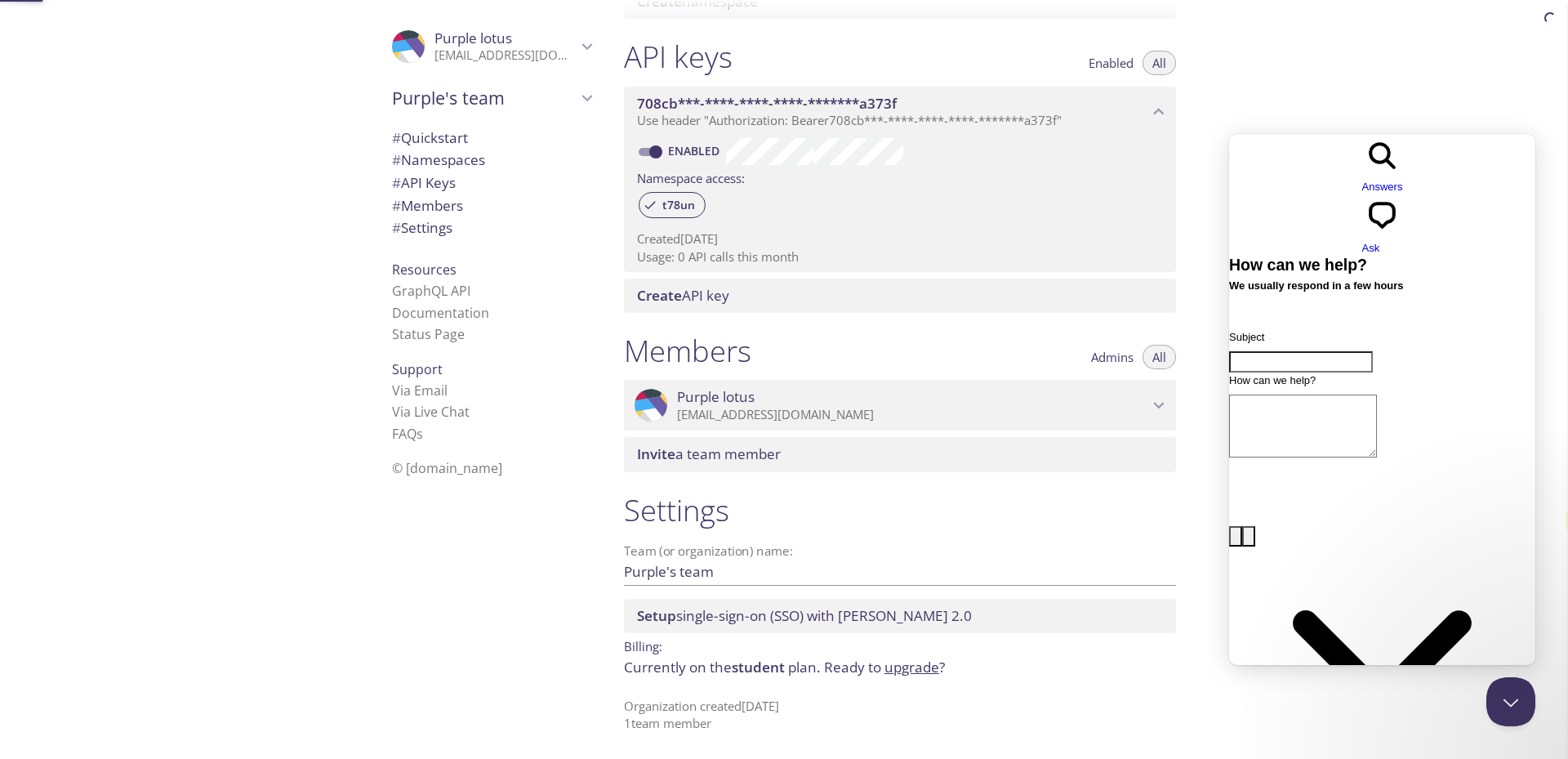
click at [1390, 51] on div "Quickstart Send a test email to t78un.test@inbox.testmail.app and then click he…" at bounding box center [1090, 380] width 958 height 759
click at [430, 313] on link "Documentation" at bounding box center [440, 313] width 97 height 18
click at [427, 232] on span "# Settings" at bounding box center [422, 227] width 61 height 19
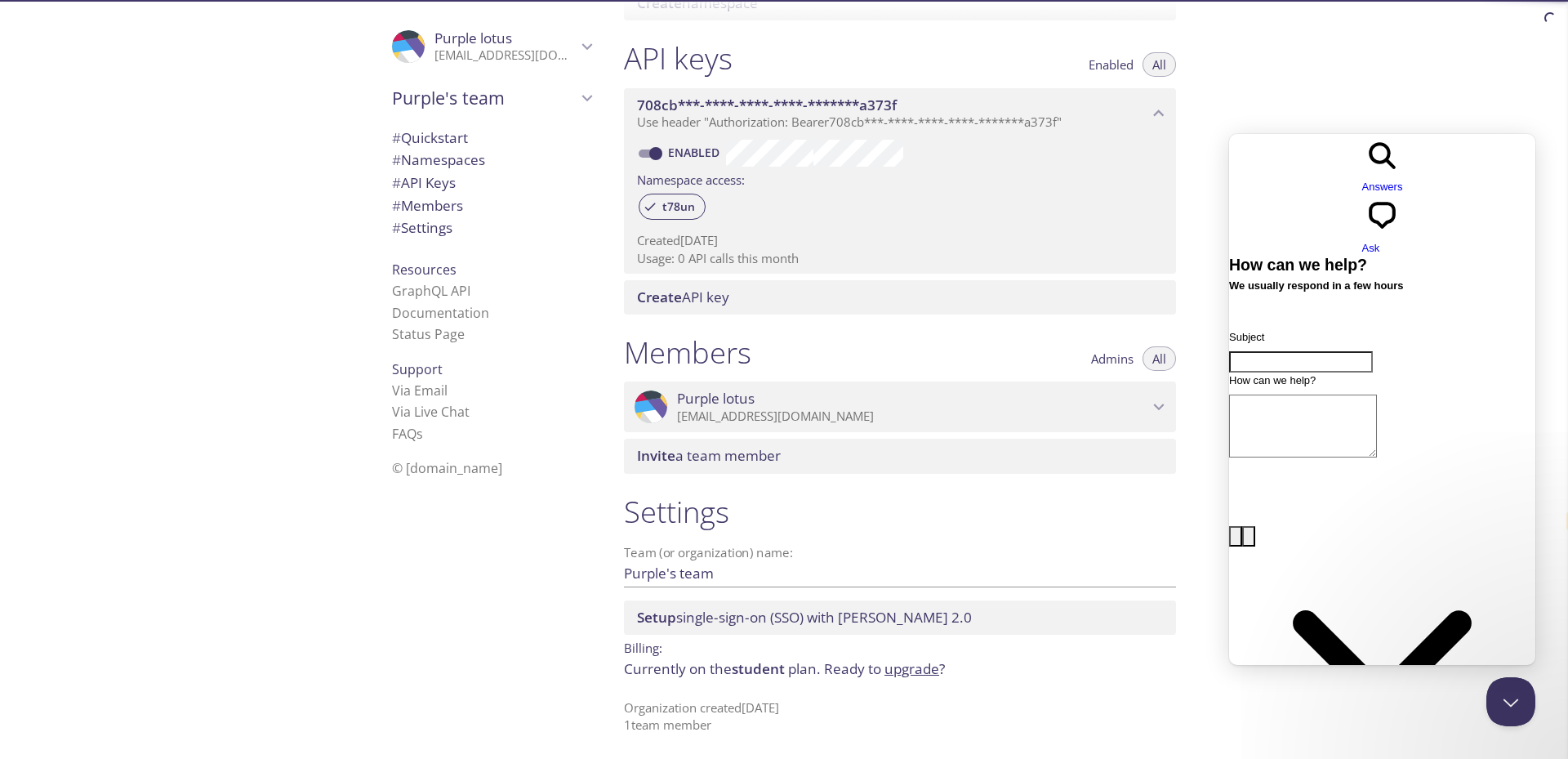
scroll to position [403, 0]
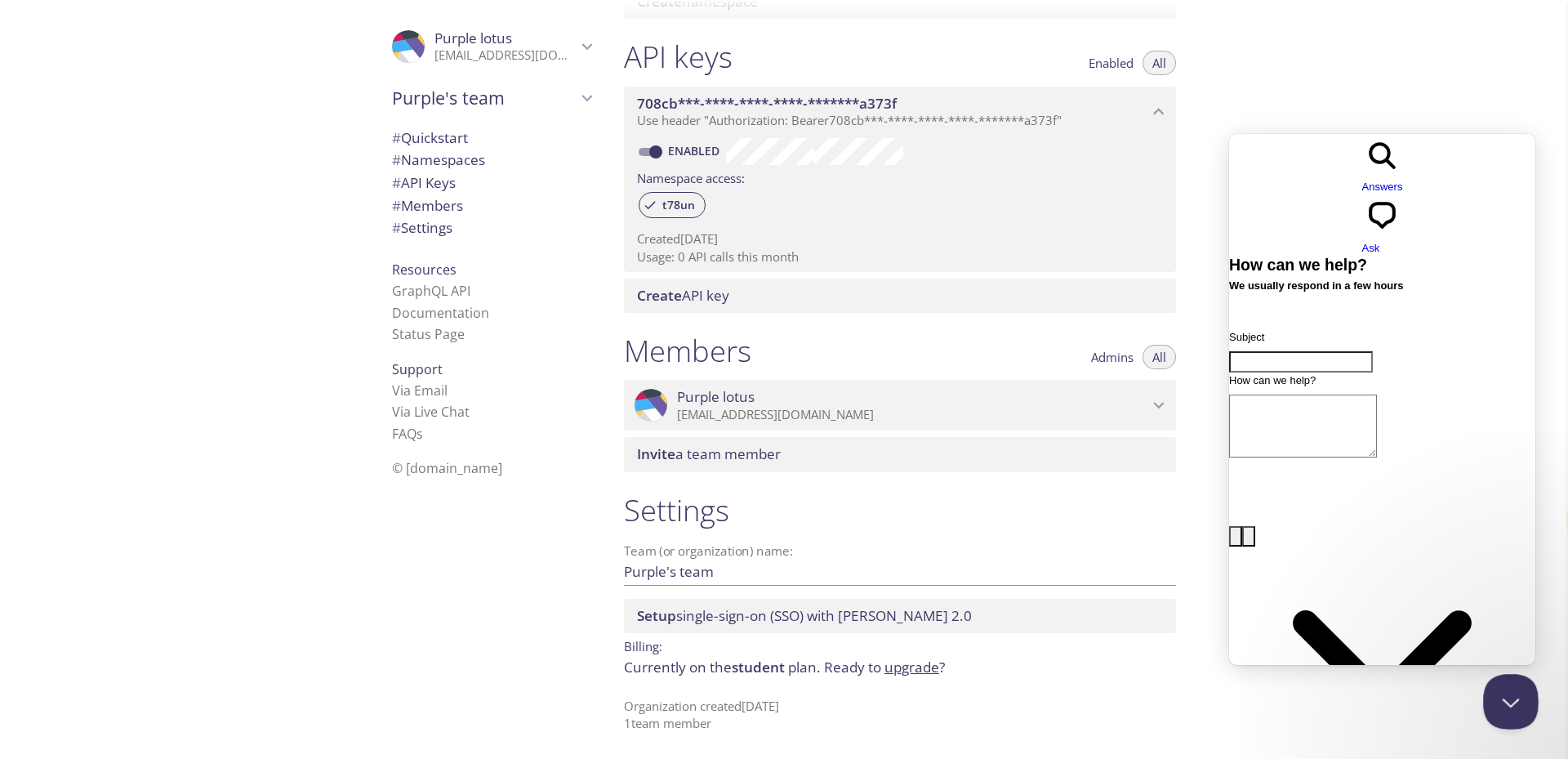
click at [1513, 700] on button "Close Beacon popover" at bounding box center [1507, 698] width 49 height 49
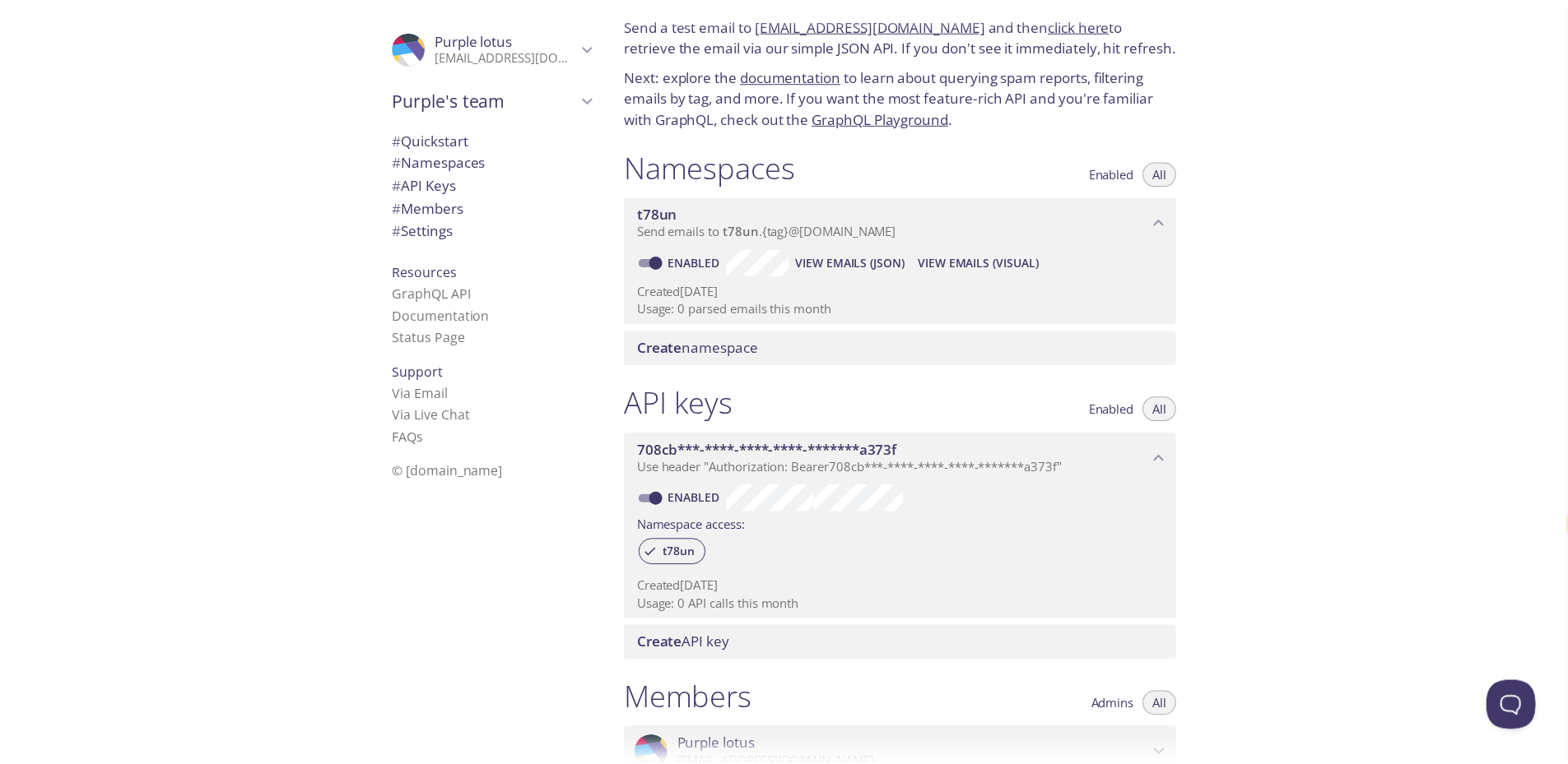
scroll to position [0, 0]
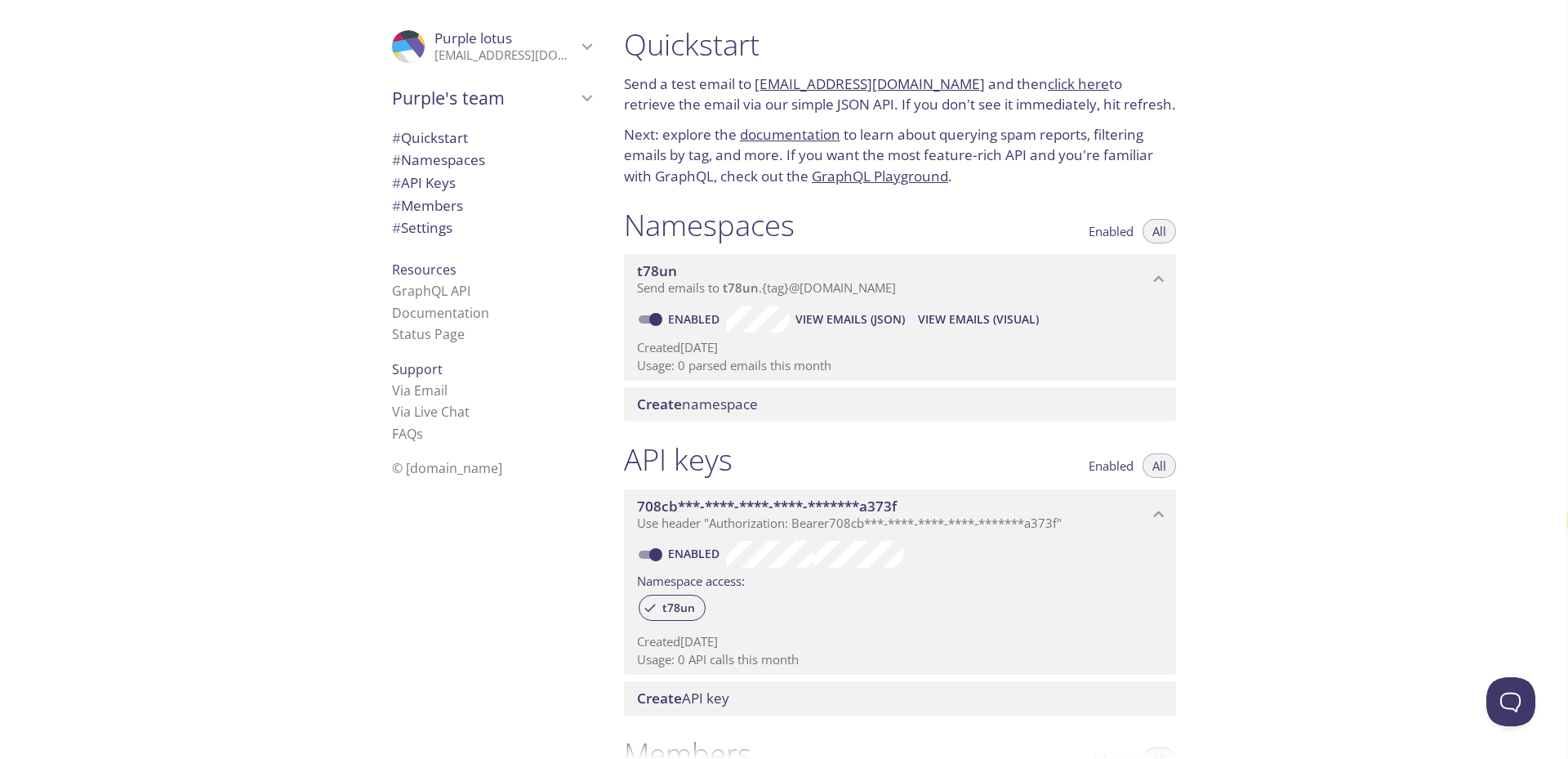
click at [488, 63] on p "310622149039@eec.srmrmp.edu.in" at bounding box center [505, 55] width 142 height 16
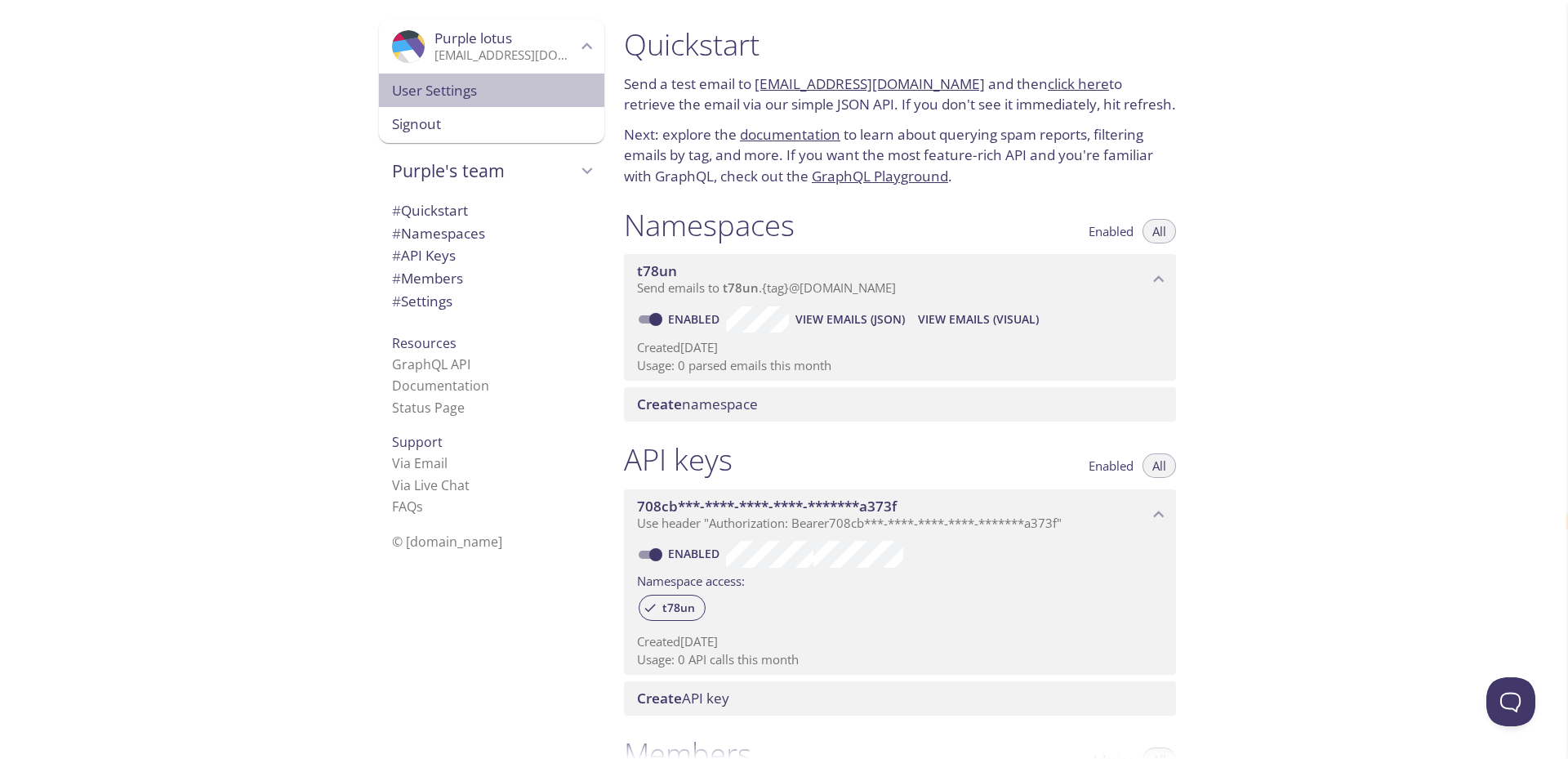
click at [477, 98] on span "User Settings" at bounding box center [491, 91] width 199 height 21
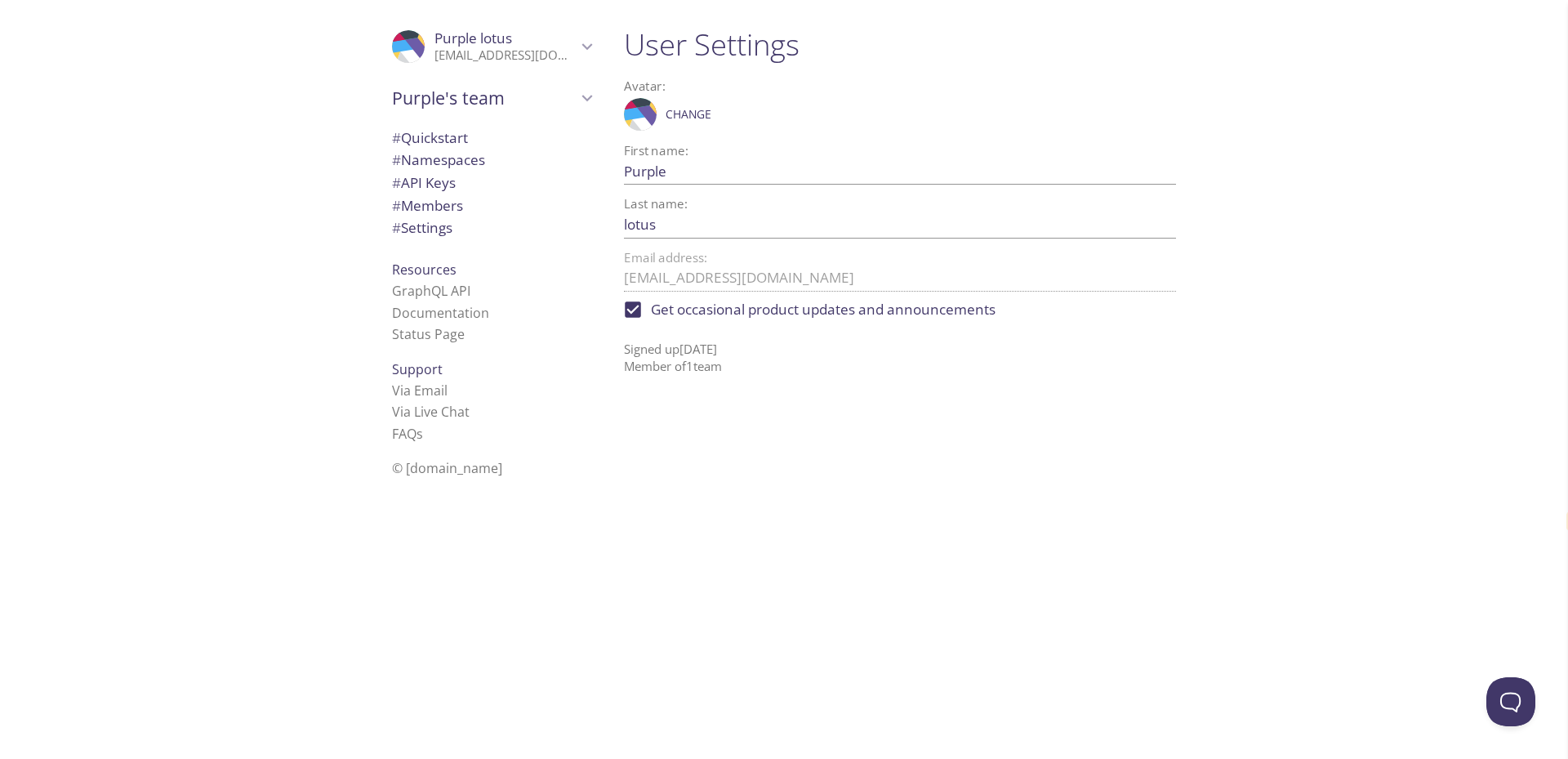
click at [744, 315] on span "Get occasional product updates and announcements" at bounding box center [823, 310] width 344 height 21
click at [651, 315] on input "Get occasional product updates and announcements" at bounding box center [633, 310] width 36 height 36
checkbox input "false"
click at [475, 53] on p "310622149039@eec.srmrmp.edu.in" at bounding box center [505, 55] width 142 height 16
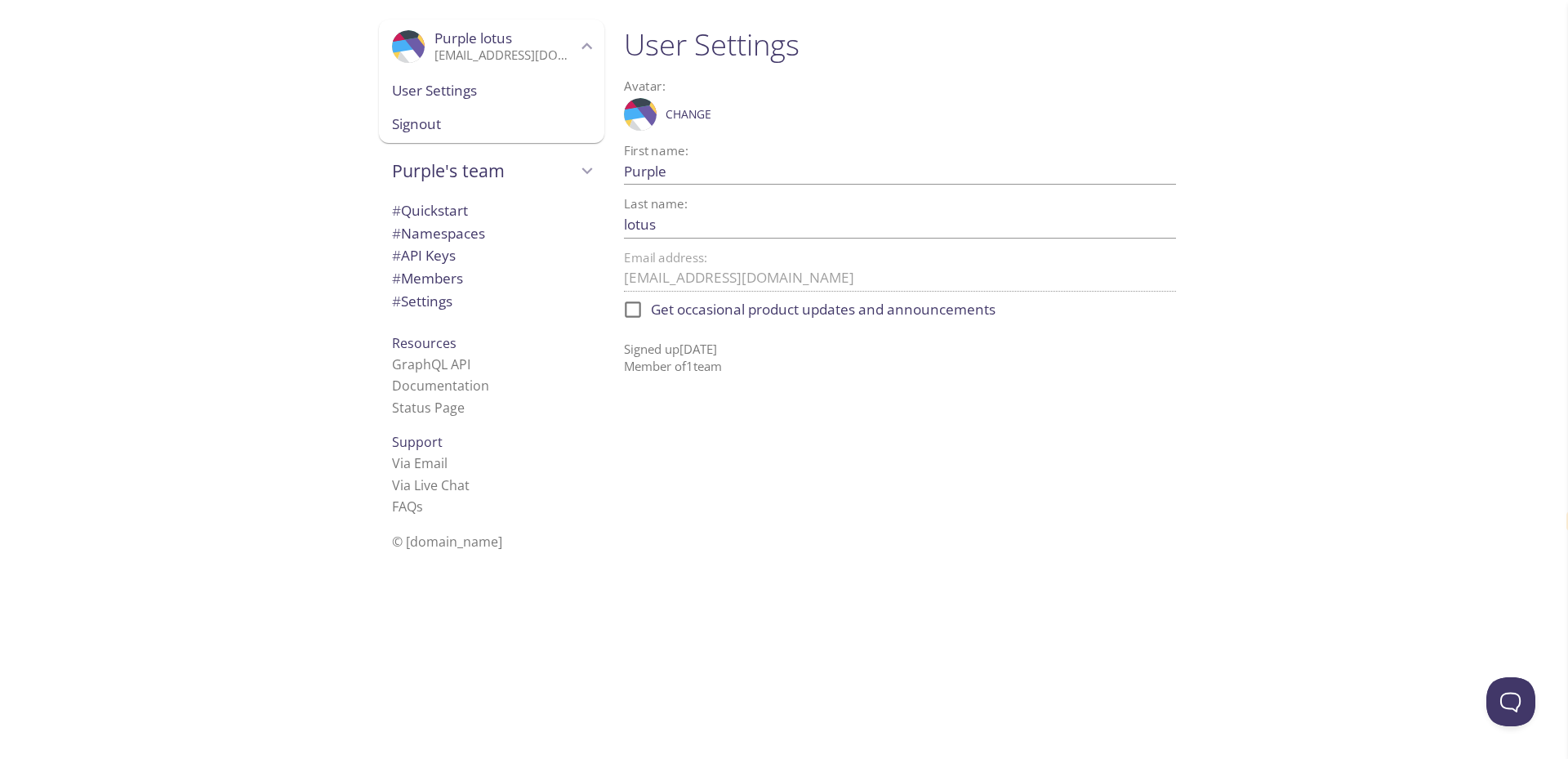
click at [471, 127] on span "Signout" at bounding box center [491, 124] width 199 height 21
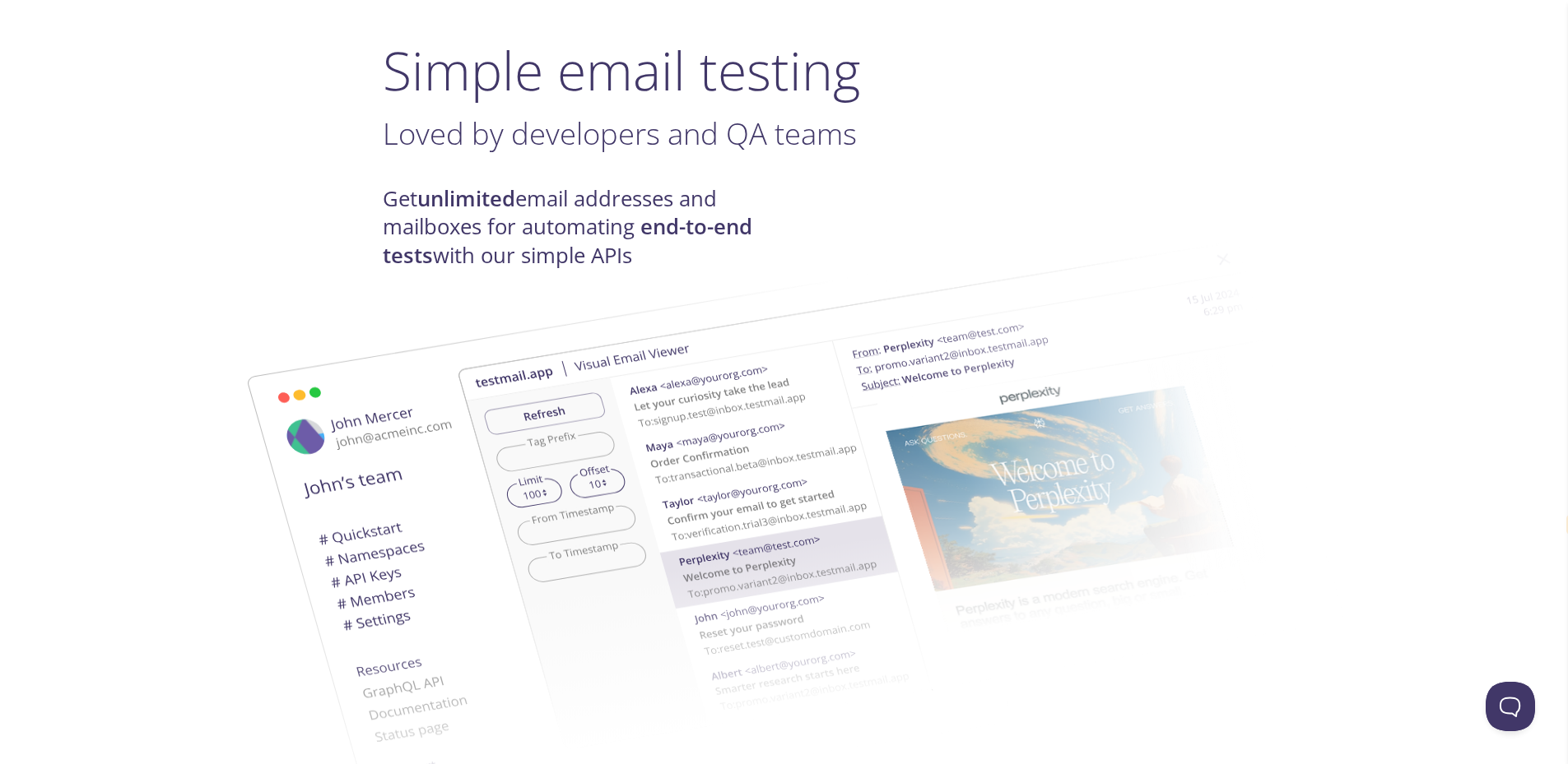
scroll to position [329, 0]
